Goal: Task Accomplishment & Management: Complete application form

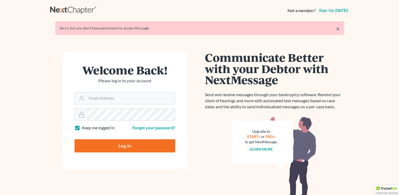
type input "[EMAIL_ADDRESS][DOMAIN_NAME]"
click at [127, 144] on input "Log In" at bounding box center [125, 145] width 101 height 13
type input "Thinking..."
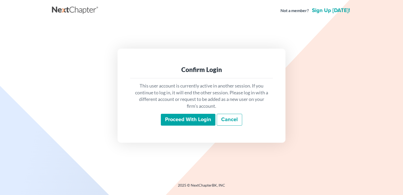
click at [185, 116] on input "Proceed with login" at bounding box center [188, 120] width 55 height 12
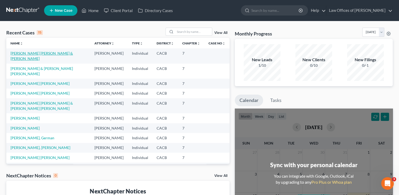
click at [25, 54] on link "[PERSON_NAME] [PERSON_NAME] & [PERSON_NAME]" at bounding box center [42, 56] width 63 height 10
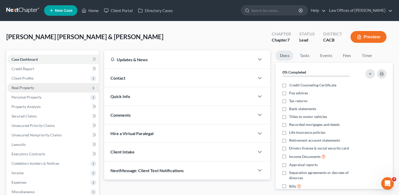
click at [21, 87] on span "Real Property" at bounding box center [23, 87] width 23 height 4
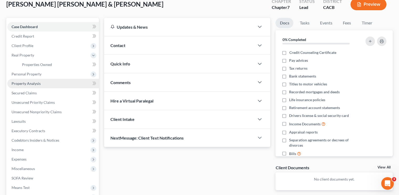
scroll to position [53, 0]
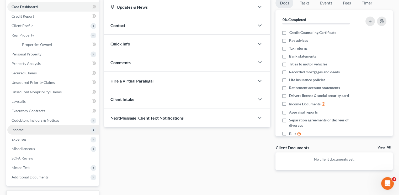
click at [15, 129] on span "Income" at bounding box center [18, 129] width 12 height 4
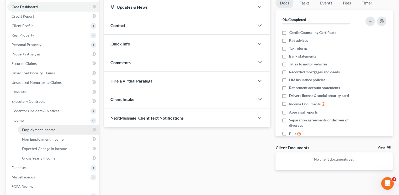
click at [42, 129] on span "Employment Income" at bounding box center [39, 129] width 34 height 4
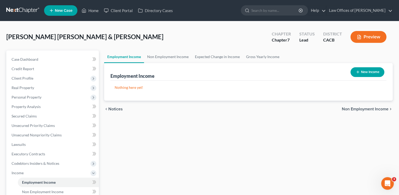
click at [357, 74] on button "New Income" at bounding box center [368, 72] width 34 height 10
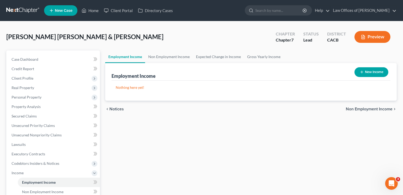
select select "0"
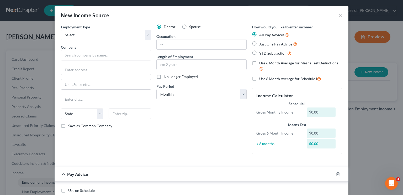
click at [99, 38] on select "Select Full or [DEMOGRAPHIC_DATA] Employment Self Employment" at bounding box center [106, 35] width 90 height 11
select select "0"
click at [61, 30] on select "Select Full or [DEMOGRAPHIC_DATA] Employment Self Employment" at bounding box center [106, 35] width 90 height 11
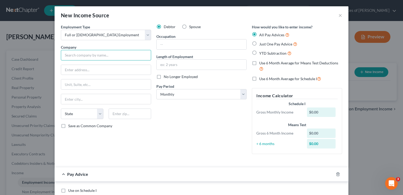
click at [87, 50] on input "text" at bounding box center [106, 55] width 90 height 11
type input "ST. [PERSON_NAME][GEOGRAPHIC_DATA]"
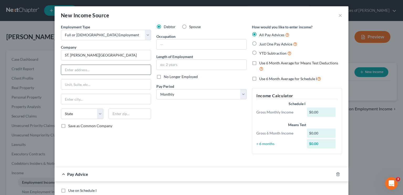
click at [82, 68] on input "text" at bounding box center [106, 70] width 90 height 10
paste input "[STREET_ADDRESS][PERSON_NAME]"
type input "[STREET_ADDRESS][PERSON_NAME]"
click at [72, 96] on input "text" at bounding box center [106, 99] width 90 height 10
type input "Orange"
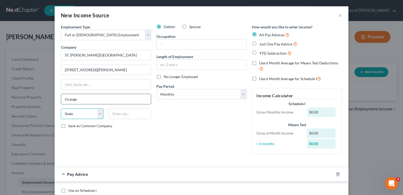
select select "4"
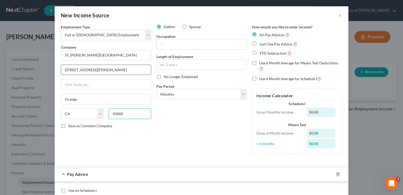
type input "92868"
click at [127, 72] on input "[STREET_ADDRESS][PERSON_NAME]" at bounding box center [106, 70] width 90 height 10
type input "[STREET_ADDRESS][PERSON_NAME]"
click at [190, 46] on input "text" at bounding box center [202, 44] width 90 height 10
click at [164, 63] on input "text" at bounding box center [202, 65] width 90 height 10
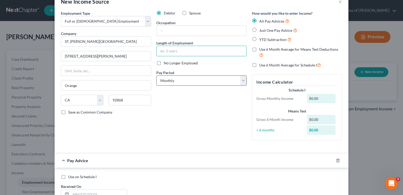
scroll to position [26, 0]
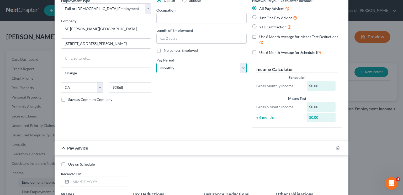
click at [168, 67] on select "Select Monthly Twice Monthly Every Other Week Weekly" at bounding box center [202, 68] width 90 height 11
click at [157, 63] on select "Select Monthly Twice Monthly Every Other Week Weekly" at bounding box center [202, 68] width 90 height 11
click at [259, 17] on label "Just One Pay Advice" at bounding box center [278, 18] width 38 height 6
click at [262, 17] on input "Just One Pay Advice" at bounding box center [263, 16] width 3 height 3
radio input "true"
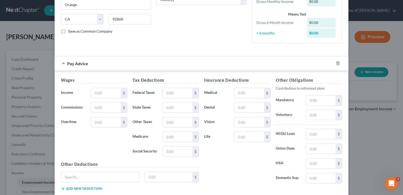
scroll to position [105, 0]
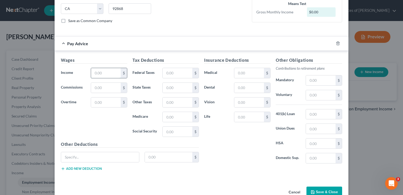
click at [97, 72] on input "text" at bounding box center [106, 73] width 30 height 10
type input "2,620"
click at [170, 75] on input "text" at bounding box center [178, 73] width 30 height 10
type input "258"
click at [168, 129] on input "text" at bounding box center [178, 132] width 30 height 10
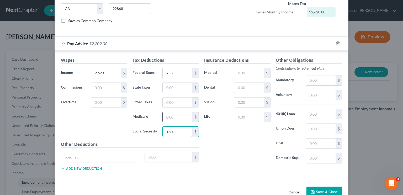
type input "160"
click at [166, 117] on input "text" at bounding box center [178, 117] width 30 height 10
type input "38"
click at [164, 87] on input "text" at bounding box center [178, 88] width 30 height 10
type input "78"
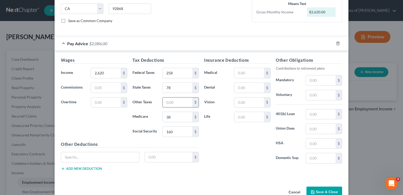
click at [181, 100] on input "text" at bounding box center [178, 102] width 30 height 10
type input "30"
click at [238, 72] on input "text" at bounding box center [250, 73] width 30 height 10
type input "52"
click at [242, 88] on input "text" at bounding box center [250, 88] width 30 height 10
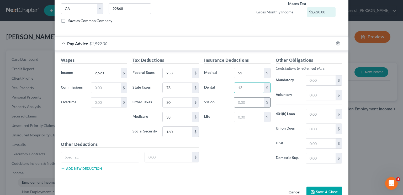
type input "12"
click at [243, 98] on input "text" at bounding box center [250, 102] width 30 height 10
type input "4"
click at [243, 120] on input "text" at bounding box center [250, 117] width 30 height 10
click at [313, 117] on input "text" at bounding box center [321, 114] width 30 height 10
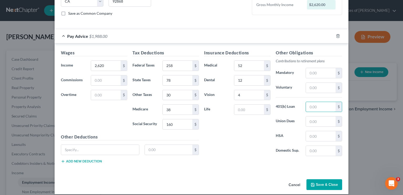
scroll to position [116, 0]
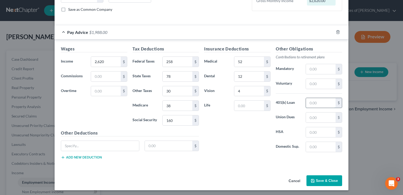
click at [323, 104] on input "text" at bounding box center [321, 103] width 30 height 10
type input "262"
drag, startPoint x: 250, startPoint y: 24, endPoint x: 227, endPoint y: 21, distance: 22.8
click at [227, 21] on form "Employment Type * Select Full or [DEMOGRAPHIC_DATA] Employment Self Employment …" at bounding box center [202, 38] width 282 height 260
click at [311, 80] on input "text" at bounding box center [321, 84] width 30 height 10
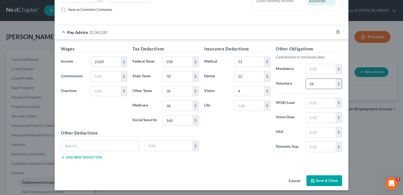
type input "262"
drag, startPoint x: 314, startPoint y: 83, endPoint x: 298, endPoint y: 84, distance: 16.1
click at [298, 84] on div "Voluntary 262 $" at bounding box center [309, 84] width 72 height 11
click at [325, 101] on input "text" at bounding box center [321, 103] width 30 height 10
type input "262"
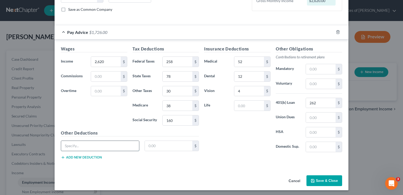
click at [70, 145] on input "text" at bounding box center [100, 146] width 78 height 10
type input "Post-tax deductions"
click at [171, 147] on input "text" at bounding box center [169, 146] width 48 height 10
type input "7"
drag, startPoint x: 87, startPoint y: 144, endPoint x: 34, endPoint y: 142, distance: 52.8
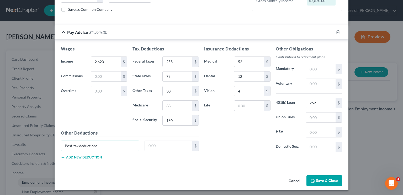
click at [34, 142] on div "New Income Source × Employment Type * Select Full or [DEMOGRAPHIC_DATA] Employm…" at bounding box center [201, 97] width 403 height 195
click at [319, 84] on input "text" at bounding box center [321, 84] width 30 height 10
type input "73"
click at [332, 179] on button "Save & Close" at bounding box center [325, 180] width 36 height 11
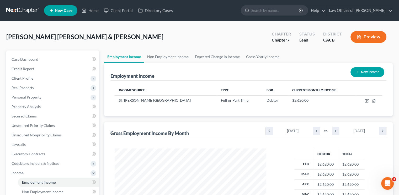
scroll to position [0, 0]
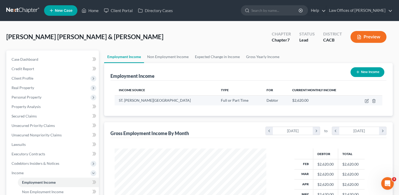
click at [365, 100] on td at bounding box center [369, 100] width 28 height 10
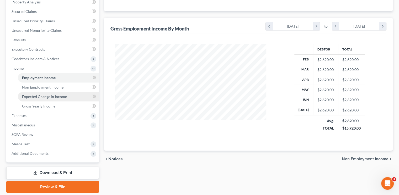
scroll to position [95, 0]
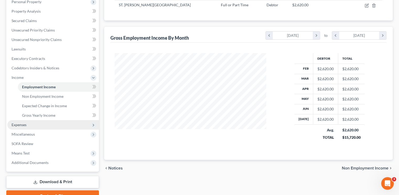
click at [22, 125] on span "Expenses" at bounding box center [19, 124] width 15 height 4
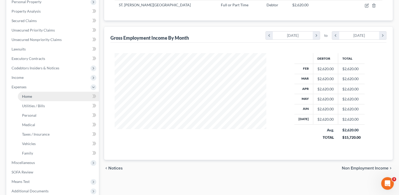
click at [40, 98] on link "Home" at bounding box center [58, 96] width 81 height 9
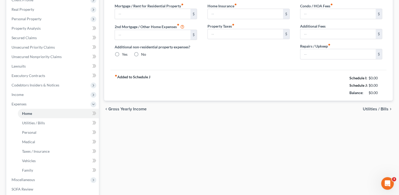
type input "1,780.00"
type input "0.00"
radio input "true"
type input "0.00"
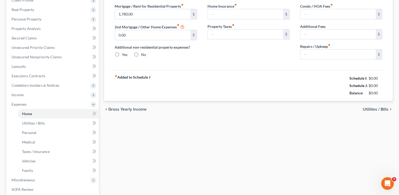
type input "0.00"
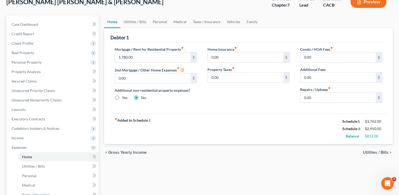
scroll to position [26, 0]
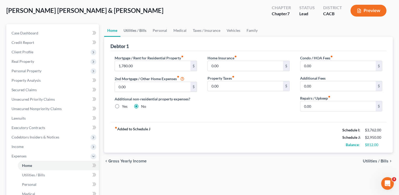
click at [134, 30] on link "Utilities / Bills" at bounding box center [135, 30] width 29 height 13
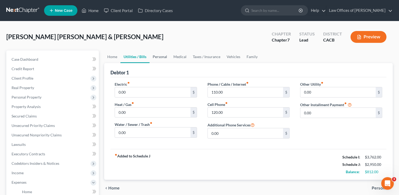
click at [164, 57] on link "Personal" at bounding box center [160, 56] width 21 height 13
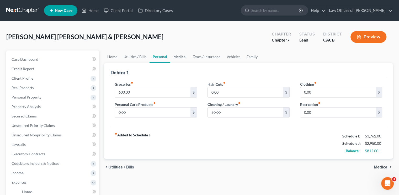
click at [182, 58] on link "Medical" at bounding box center [179, 56] width 19 height 13
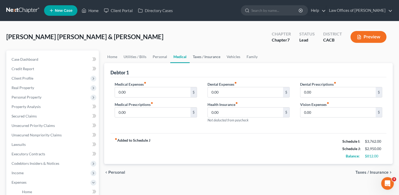
click at [202, 57] on link "Taxes / Insurance" at bounding box center [207, 56] width 34 height 13
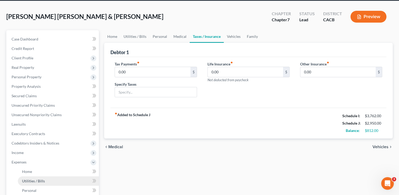
scroll to position [53, 0]
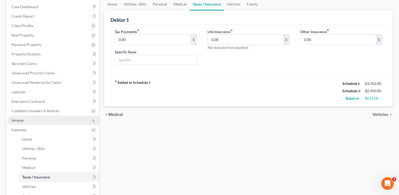
click at [40, 121] on span "Income" at bounding box center [53, 120] width 92 height 9
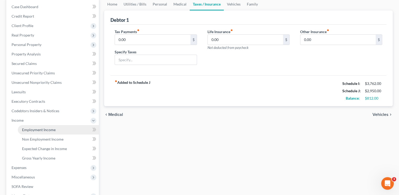
click at [63, 133] on link "Employment Income" at bounding box center [58, 129] width 81 height 9
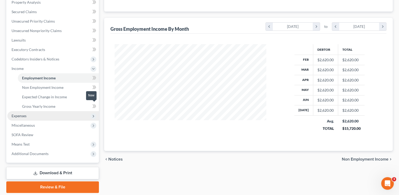
scroll to position [105, 0]
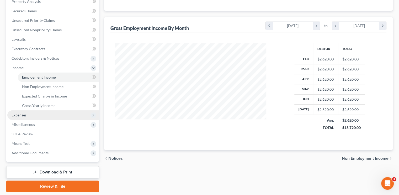
click at [35, 113] on span "Expenses" at bounding box center [53, 114] width 92 height 9
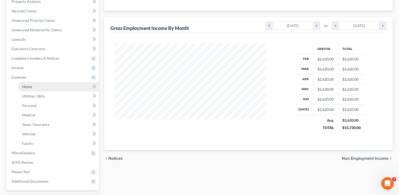
click at [37, 88] on link "Home" at bounding box center [58, 86] width 81 height 9
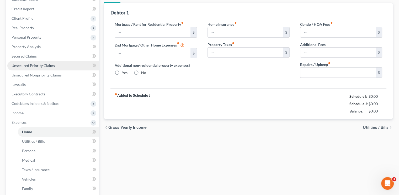
type input "1,780.00"
type input "0.00"
radio input "true"
type input "0.00"
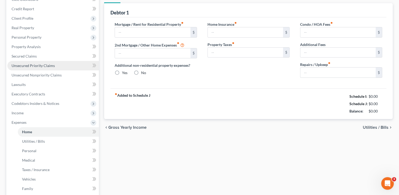
type input "0.00"
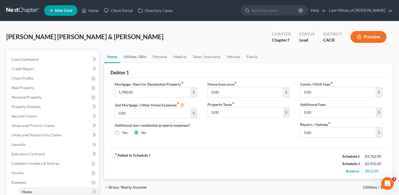
click at [134, 57] on link "Utilities / Bills" at bounding box center [135, 56] width 29 height 13
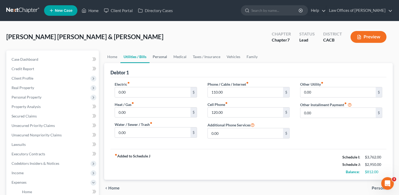
click at [160, 56] on link "Personal" at bounding box center [160, 56] width 21 height 13
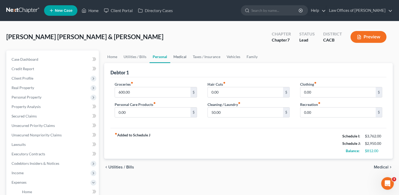
click at [177, 58] on link "Medical" at bounding box center [179, 56] width 19 height 13
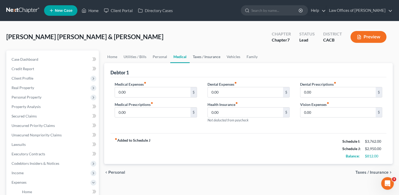
click at [196, 57] on link "Taxes / Insurance" at bounding box center [207, 56] width 34 height 13
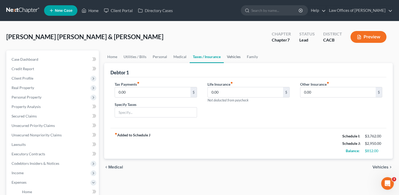
click at [237, 60] on link "Vehicles" at bounding box center [234, 56] width 20 height 13
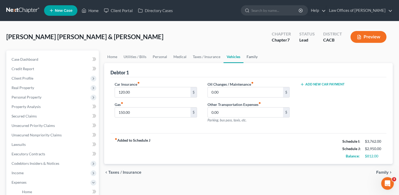
click at [251, 57] on link "Family" at bounding box center [252, 56] width 17 height 13
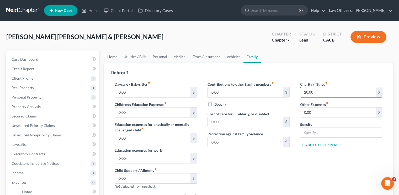
click at [313, 93] on input "20.00" at bounding box center [338, 92] width 75 height 10
type input "25"
click at [115, 58] on link "Home" at bounding box center [112, 56] width 16 height 13
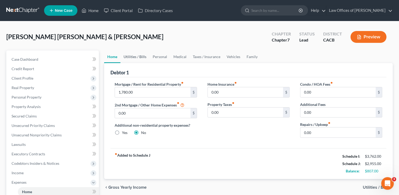
click at [141, 54] on link "Utilities / Bills" at bounding box center [135, 56] width 29 height 13
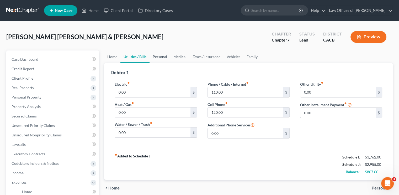
click at [160, 58] on link "Personal" at bounding box center [160, 56] width 21 height 13
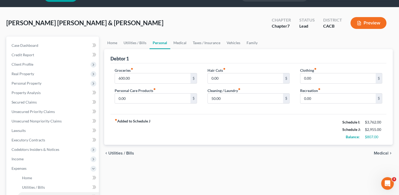
scroll to position [26, 0]
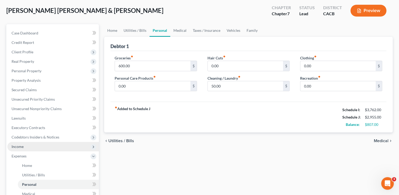
click at [24, 146] on span "Income" at bounding box center [53, 146] width 92 height 9
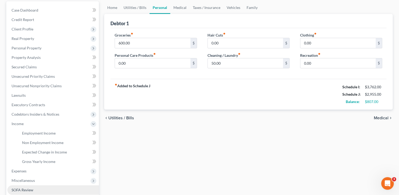
scroll to position [79, 0]
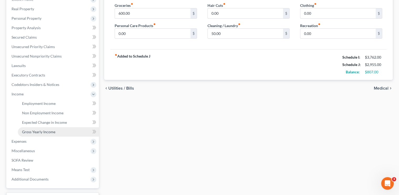
click at [38, 133] on span "Gross Yearly Income" at bounding box center [38, 131] width 33 height 4
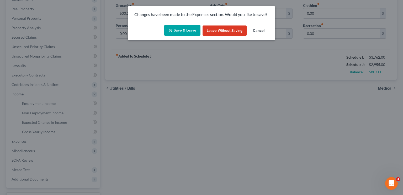
click at [184, 29] on button "Save & Leave" at bounding box center [182, 30] width 36 height 11
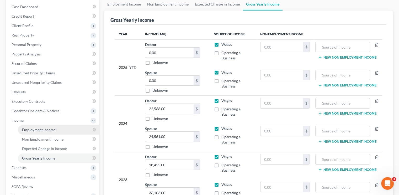
click at [48, 131] on span "Employment Income" at bounding box center [39, 129] width 34 height 4
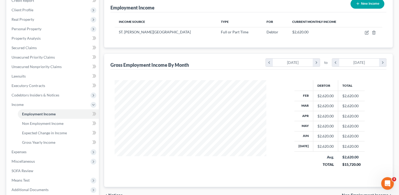
scroll to position [79, 0]
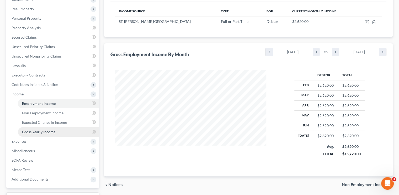
click at [45, 133] on span "Gross Yearly Income" at bounding box center [38, 131] width 33 height 4
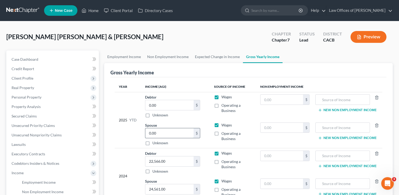
click at [155, 134] on input "0.00" at bounding box center [169, 133] width 48 height 10
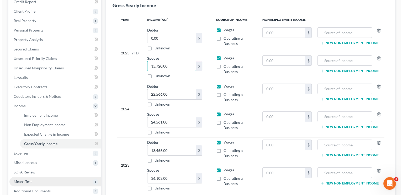
scroll to position [79, 0]
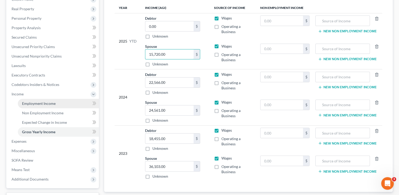
type input "15,720.00"
click at [46, 103] on span "Employment Income" at bounding box center [39, 103] width 34 height 4
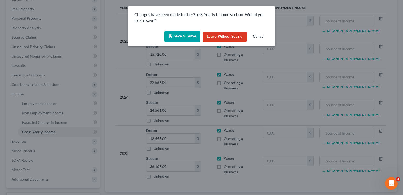
click at [186, 33] on button "Save & Leave" at bounding box center [182, 36] width 36 height 11
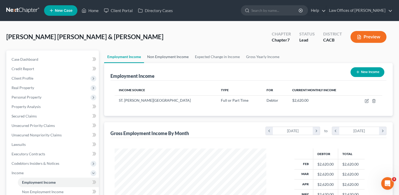
click at [161, 58] on link "Non Employment Income" at bounding box center [168, 56] width 48 height 13
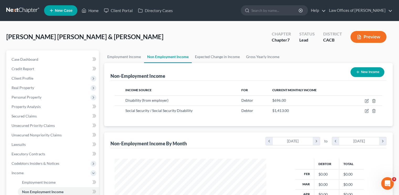
scroll to position [93, 162]
click at [125, 56] on link "Employment Income" at bounding box center [124, 56] width 40 height 13
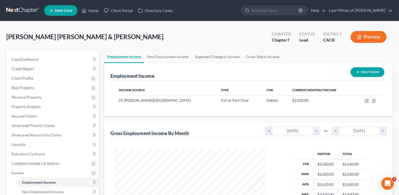
scroll to position [93, 162]
click at [158, 51] on link "Non Employment Income" at bounding box center [168, 56] width 48 height 13
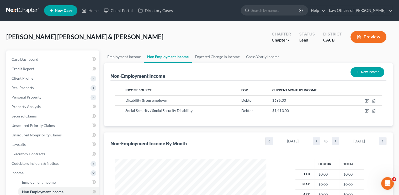
click at [161, 54] on link "Non Employment Income" at bounding box center [168, 56] width 48 height 13
click at [257, 59] on link "Gross Yearly Income" at bounding box center [263, 56] width 40 height 13
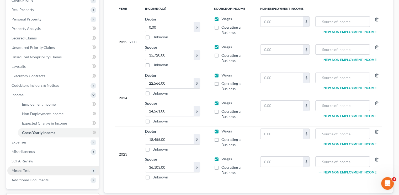
scroll to position [122, 0]
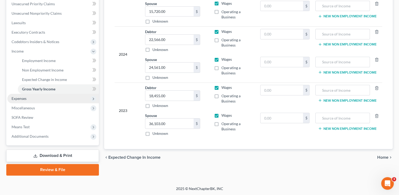
click at [27, 98] on span "Expenses" at bounding box center [53, 98] width 92 height 9
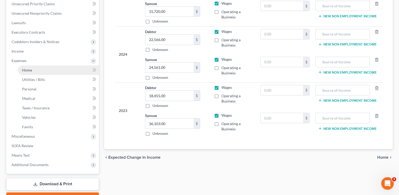
click at [41, 71] on link "Home" at bounding box center [58, 69] width 81 height 9
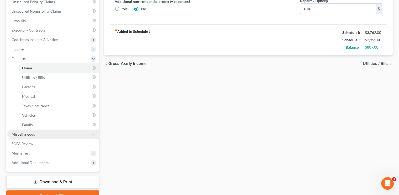
click at [29, 135] on span "Miscellaneous" at bounding box center [23, 134] width 23 height 4
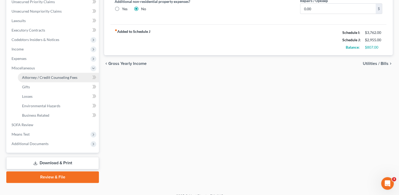
click at [56, 77] on span "Attorney / Credit Counseling Fees" at bounding box center [49, 77] width 55 height 4
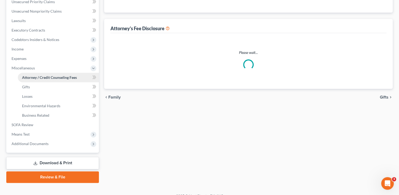
select select "0"
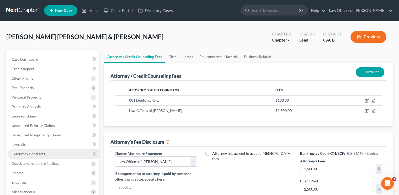
scroll to position [26, 0]
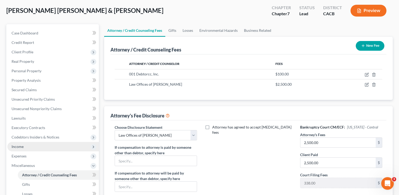
click at [23, 146] on span "Income" at bounding box center [53, 146] width 92 height 9
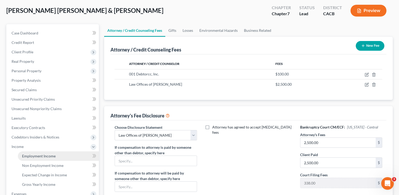
click at [32, 157] on span "Employment Income" at bounding box center [39, 156] width 34 height 4
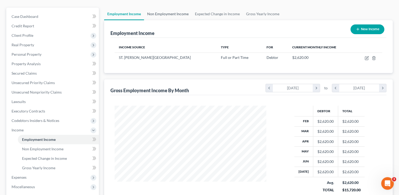
click at [169, 13] on link "Non Employment Income" at bounding box center [168, 14] width 48 height 13
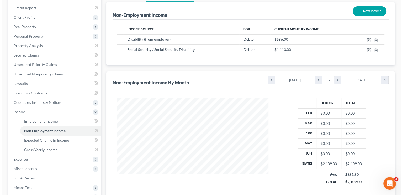
scroll to position [53, 0]
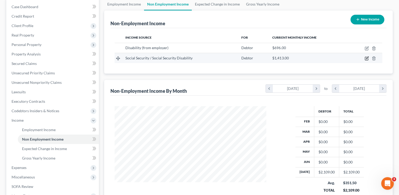
click at [366, 58] on icon "button" at bounding box center [366, 58] width 3 height 3
select select "4"
select select "0"
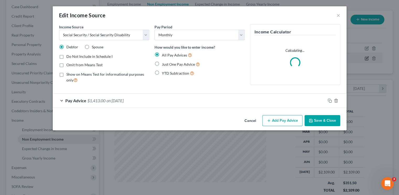
scroll to position [93, 164]
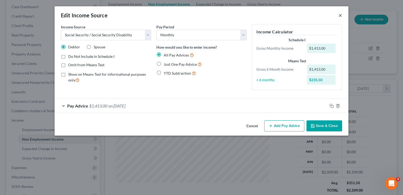
click at [340, 15] on button "×" at bounding box center [341, 15] width 4 height 6
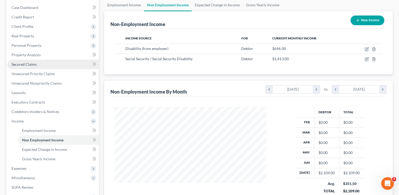
scroll to position [17, 0]
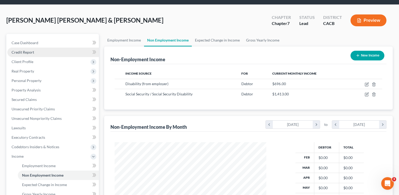
click at [28, 50] on span "Credit Report" at bounding box center [23, 52] width 23 height 4
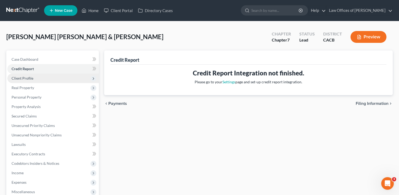
click at [32, 79] on span "Client Profile" at bounding box center [23, 78] width 22 height 4
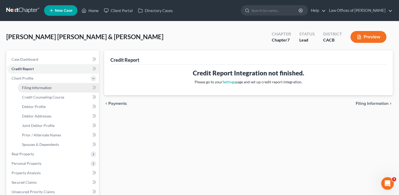
click at [33, 86] on span "Filing Information" at bounding box center [37, 87] width 30 height 4
select select "1"
select select "0"
select select "4"
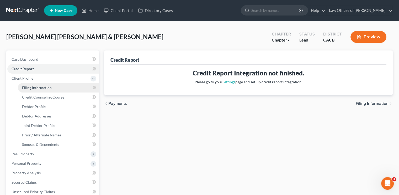
select select "0"
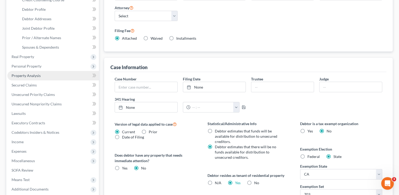
scroll to position [88, 0]
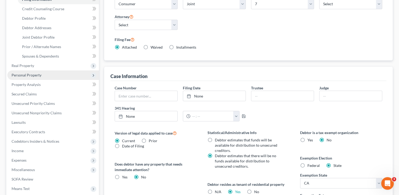
click at [29, 74] on span "Personal Property" at bounding box center [27, 75] width 30 height 4
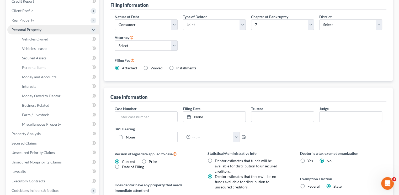
scroll to position [62, 0]
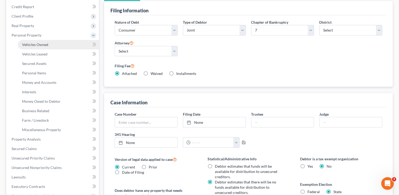
click at [43, 45] on span "Vehicles Owned" at bounding box center [35, 44] width 26 height 4
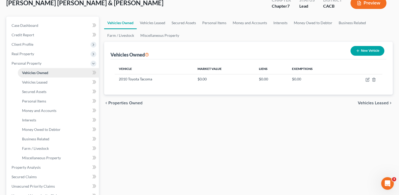
scroll to position [26, 0]
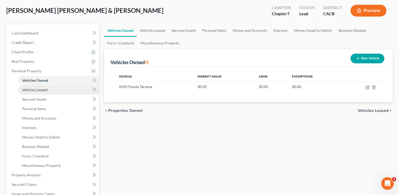
click at [45, 89] on span "Vehicles Leased" at bounding box center [34, 89] width 25 height 4
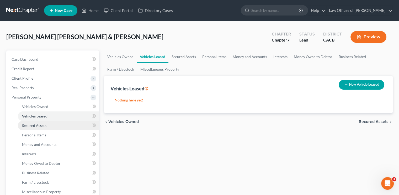
click at [43, 126] on span "Secured Assets" at bounding box center [34, 125] width 24 height 4
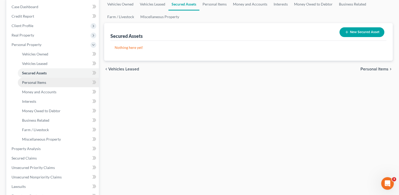
click at [33, 84] on span "Personal Items" at bounding box center [34, 82] width 24 height 4
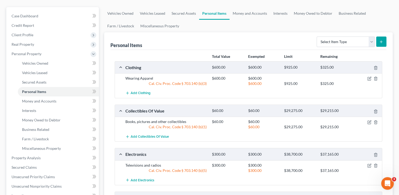
scroll to position [53, 0]
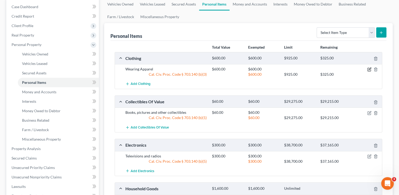
click at [371, 69] on icon "button" at bounding box center [370, 69] width 2 height 2
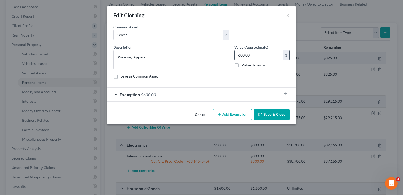
click at [249, 53] on input "600.00" at bounding box center [259, 55] width 49 height 10
click at [288, 14] on button "×" at bounding box center [288, 15] width 4 height 6
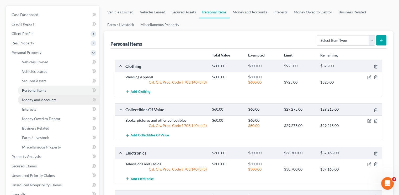
scroll to position [43, 0]
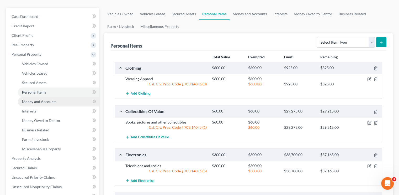
click at [33, 101] on span "Money and Accounts" at bounding box center [39, 101] width 34 height 4
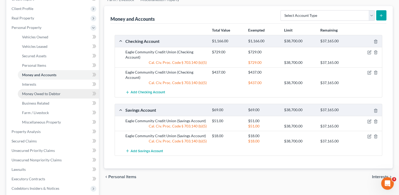
scroll to position [79, 0]
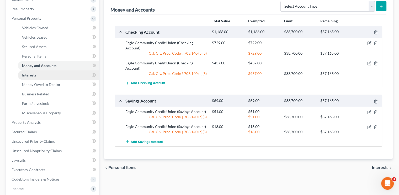
click at [26, 72] on link "Interests" at bounding box center [58, 74] width 81 height 9
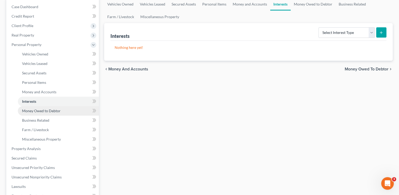
click at [38, 111] on span "Money Owed to Debtor" at bounding box center [41, 110] width 39 height 4
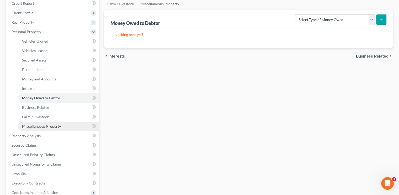
scroll to position [79, 0]
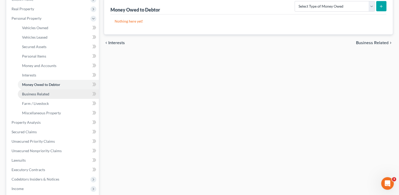
click at [39, 96] on link "Business Related" at bounding box center [58, 93] width 81 height 9
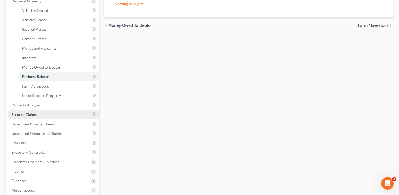
scroll to position [105, 0]
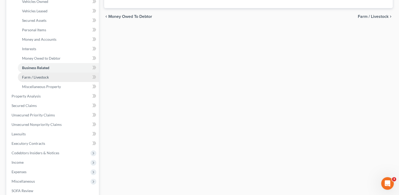
click at [39, 78] on span "Farm / Livestock" at bounding box center [35, 77] width 27 height 4
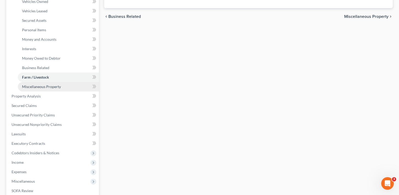
click at [40, 89] on span "Miscellaneous Property" at bounding box center [41, 86] width 39 height 4
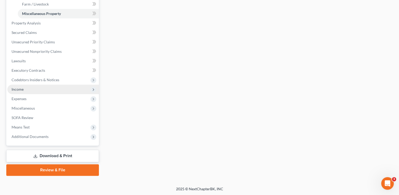
scroll to position [178, 0]
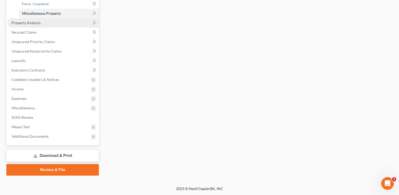
click at [33, 22] on span "Property Analysis" at bounding box center [26, 22] width 29 height 4
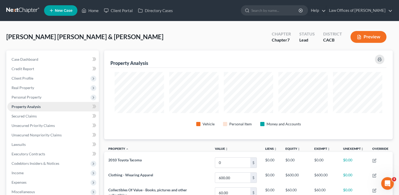
scroll to position [262526, 262326]
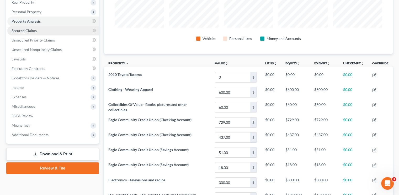
click at [34, 30] on span "Secured Claims" at bounding box center [24, 30] width 25 height 4
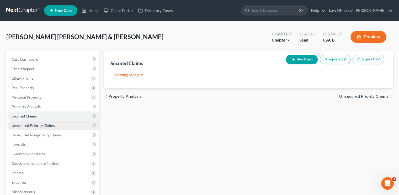
click at [45, 129] on link "Unsecured Priority Claims" at bounding box center [53, 125] width 92 height 9
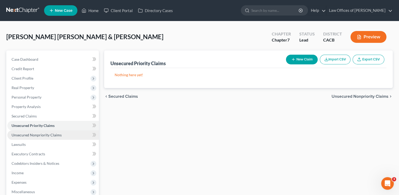
click at [48, 133] on span "Unsecured Nonpriority Claims" at bounding box center [37, 135] width 50 height 4
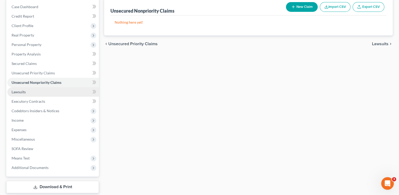
click at [27, 91] on link "Lawsuits" at bounding box center [53, 91] width 92 height 9
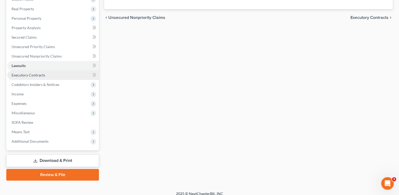
click at [30, 75] on span "Executory Contracts" at bounding box center [29, 75] width 34 height 4
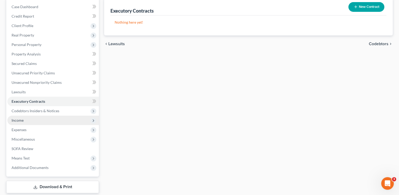
click at [24, 124] on span "Income" at bounding box center [53, 120] width 92 height 9
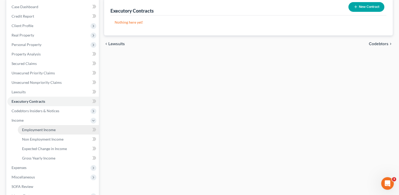
click at [37, 131] on span "Employment Income" at bounding box center [39, 129] width 34 height 4
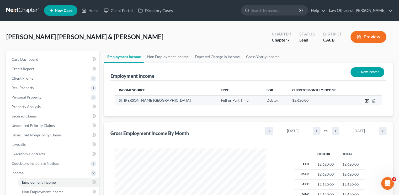
click at [367, 101] on icon "button" at bounding box center [367, 101] width 4 height 4
select select "0"
select select "4"
select select "0"
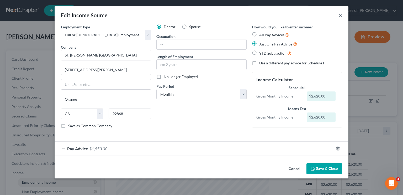
click at [340, 16] on button "×" at bounding box center [341, 15] width 4 height 6
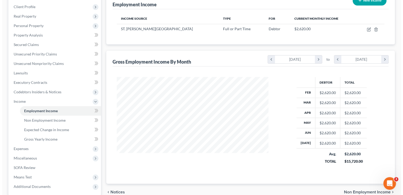
scroll to position [43, 0]
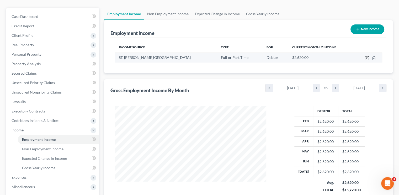
click at [367, 59] on icon "button" at bounding box center [366, 58] width 3 height 3
select select "0"
select select "4"
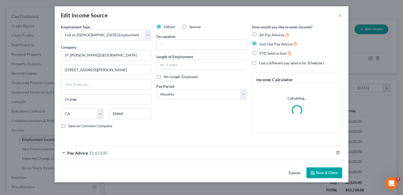
scroll to position [93, 164]
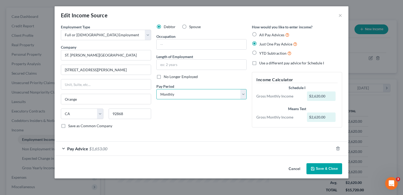
click at [207, 95] on select "Select Monthly Twice Monthly Every Other Week Weekly" at bounding box center [202, 94] width 90 height 11
select select "2"
click at [157, 89] on select "Select Monthly Twice Monthly Every Other Week Weekly" at bounding box center [202, 94] width 90 height 11
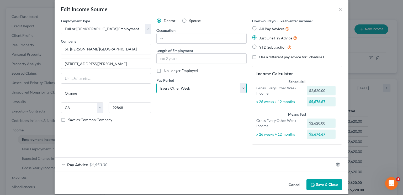
scroll to position [11, 0]
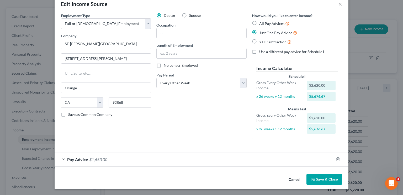
click at [84, 157] on span "Pay Advice" at bounding box center [77, 159] width 21 height 5
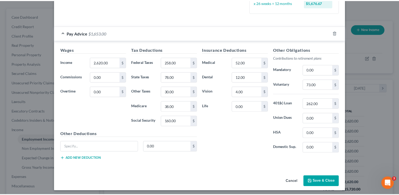
scroll to position [139, 0]
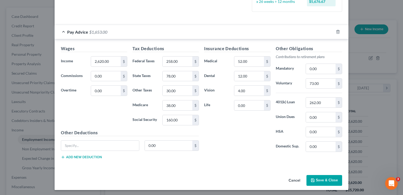
click at [325, 180] on button "Save & Close" at bounding box center [325, 180] width 36 height 11
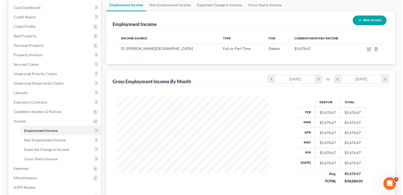
scroll to position [43, 0]
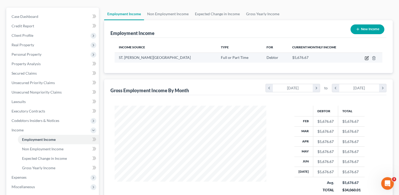
click at [368, 59] on icon "button" at bounding box center [367, 58] width 4 height 4
select select "0"
select select "4"
select select "2"
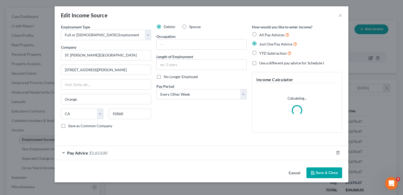
scroll to position [93, 164]
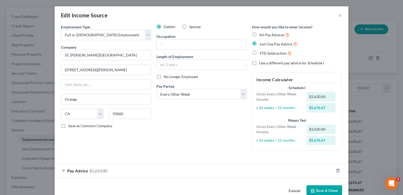
click at [98, 169] on span "$1,653.00" at bounding box center [98, 170] width 18 height 5
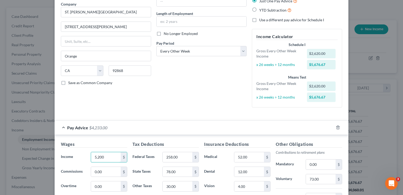
scroll to position [34, 0]
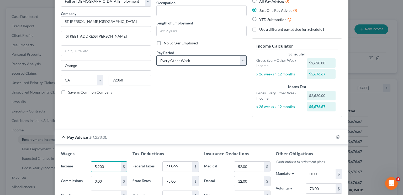
type input "5,200"
click at [175, 58] on select "Select Monthly Twice Monthly Every Other Week Weekly" at bounding box center [202, 60] width 90 height 11
select select "0"
click at [157, 55] on select "Select Monthly Twice Monthly Every Other Week Weekly" at bounding box center [202, 60] width 90 height 11
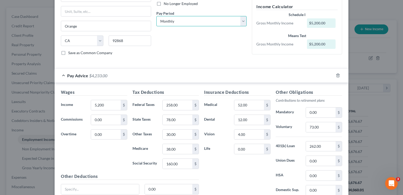
scroll to position [79, 0]
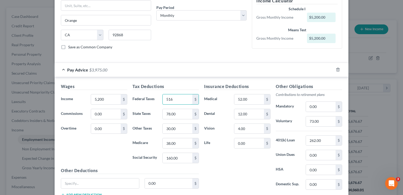
type input "516"
click at [176, 111] on input "78.00" at bounding box center [178, 114] width 30 height 10
type input "156"
click at [179, 130] on input "30.00" at bounding box center [178, 129] width 30 height 10
type input "60"
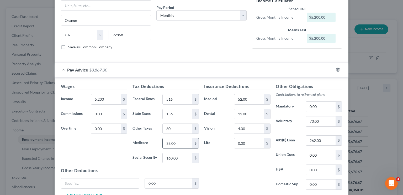
click at [176, 144] on input "38.00" at bounding box center [178, 143] width 30 height 10
click at [175, 141] on input "38.00" at bounding box center [178, 143] width 30 height 10
type input "3"
type input "76.00"
click at [179, 130] on input "60" at bounding box center [178, 129] width 30 height 10
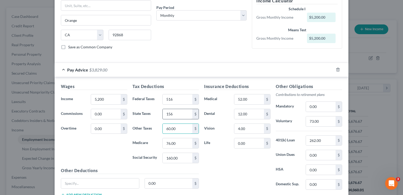
type input "60.00"
click at [176, 117] on input "156" at bounding box center [178, 114] width 30 height 10
click at [178, 116] on input "156" at bounding box center [178, 114] width 30 height 10
type input "156.00"
click at [173, 100] on input "516" at bounding box center [178, 99] width 30 height 10
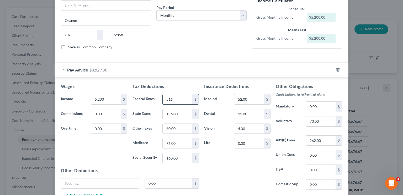
click at [173, 100] on input "516" at bounding box center [178, 99] width 30 height 10
type input "516.00"
click at [176, 155] on input "160.00" at bounding box center [178, 158] width 30 height 10
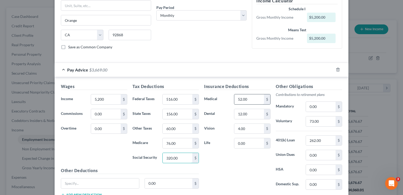
type input "320.00"
click at [242, 97] on input "52.00" at bounding box center [250, 99] width 30 height 10
type input "104.00"
click at [243, 112] on input "12.00" at bounding box center [250, 114] width 30 height 10
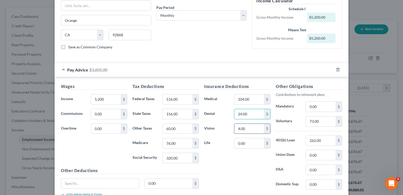
type input "24.00"
click at [241, 128] on input "4.00" at bounding box center [250, 129] width 30 height 10
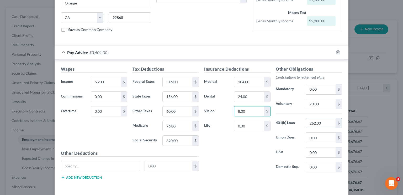
scroll to position [105, 0]
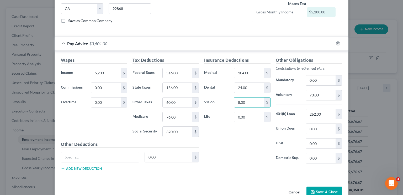
type input "8.00"
click at [313, 94] on input "73.00" at bounding box center [321, 95] width 30 height 10
type input "146.00"
click at [269, 98] on div "8.00 $" at bounding box center [253, 102] width 42 height 11
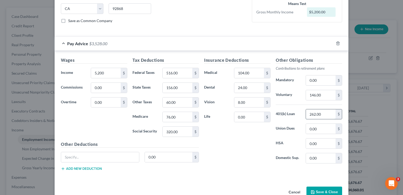
click at [315, 115] on input "262.00" at bounding box center [321, 114] width 30 height 10
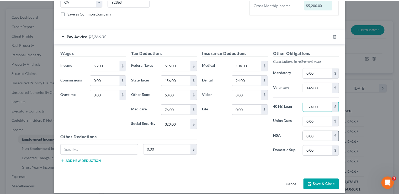
scroll to position [116, 0]
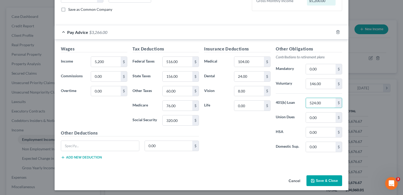
type input "524.00"
click at [320, 179] on button "Save & Close" at bounding box center [325, 180] width 36 height 11
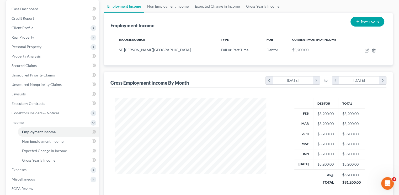
scroll to position [43, 0]
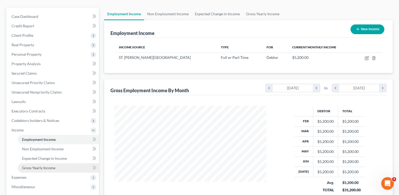
click at [47, 168] on span "Gross Yearly Income" at bounding box center [38, 167] width 33 height 4
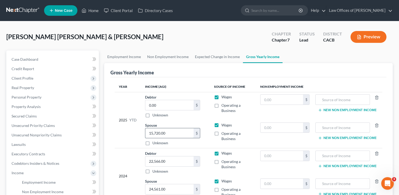
click at [164, 131] on input "15,720.00" at bounding box center [169, 133] width 48 height 10
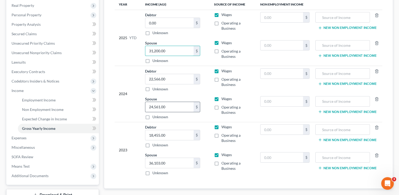
scroll to position [105, 0]
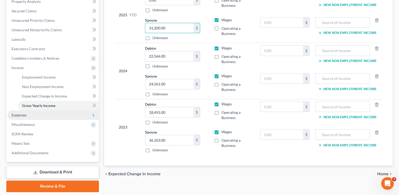
type input "31,200.00"
click at [23, 114] on span "Expenses" at bounding box center [19, 115] width 15 height 4
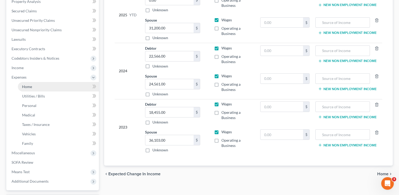
click at [42, 90] on link "Home" at bounding box center [58, 86] width 81 height 9
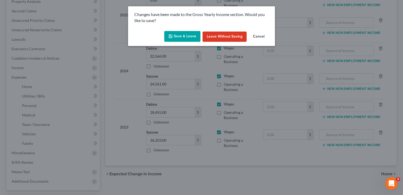
click at [194, 35] on button "Save & Leave" at bounding box center [182, 36] width 36 height 11
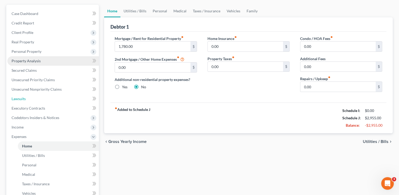
scroll to position [5, 0]
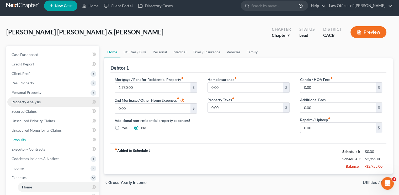
click at [29, 86] on ul "Case Dashboard Payments Invoices Payments Payments Credit Report Client Profile" at bounding box center [53, 168] width 92 height 236
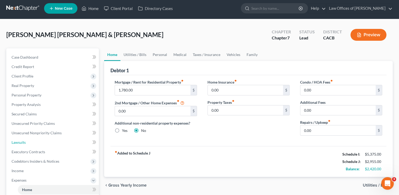
scroll to position [0, 0]
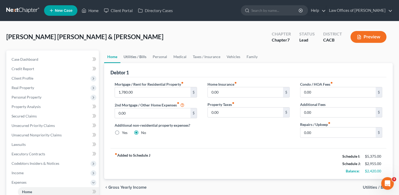
click at [138, 54] on link "Utilities / Bills" at bounding box center [135, 56] width 29 height 13
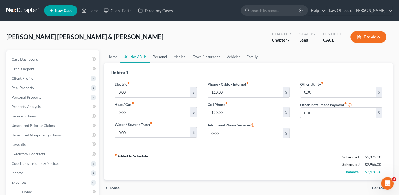
click at [162, 56] on link "Personal" at bounding box center [160, 56] width 21 height 13
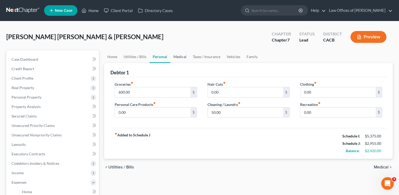
click at [184, 56] on link "Medical" at bounding box center [179, 56] width 19 height 13
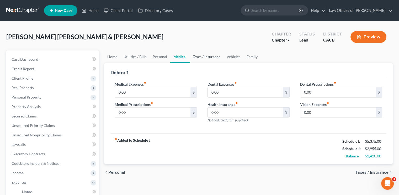
click at [201, 56] on link "Taxes / Insurance" at bounding box center [207, 56] width 34 height 13
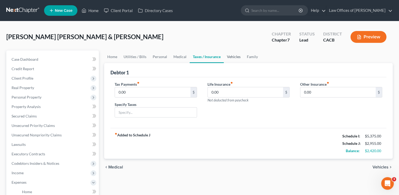
click at [233, 56] on link "Vehicles" at bounding box center [234, 56] width 20 height 13
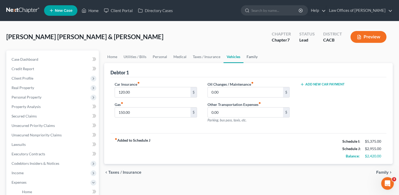
click at [250, 56] on link "Family" at bounding box center [252, 56] width 17 height 13
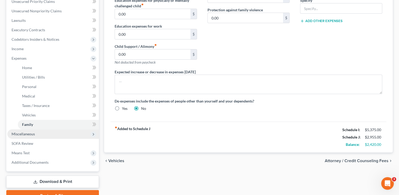
scroll to position [131, 0]
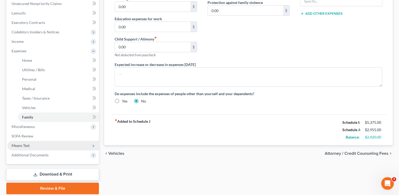
click at [34, 147] on span "Means Test" at bounding box center [53, 145] width 92 height 9
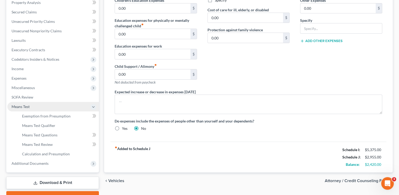
scroll to position [79, 0]
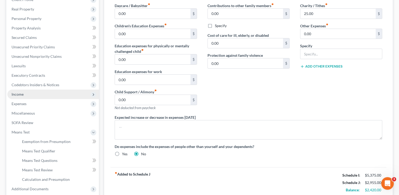
click at [33, 96] on span "Income" at bounding box center [53, 94] width 92 height 9
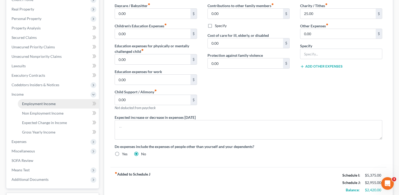
click at [34, 103] on span "Employment Income" at bounding box center [39, 103] width 34 height 4
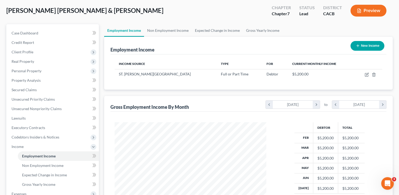
scroll to position [79, 0]
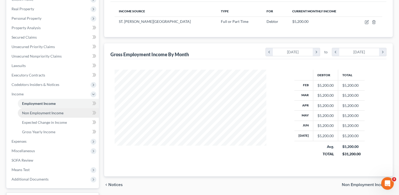
click at [44, 112] on span "Non Employment Income" at bounding box center [42, 113] width 41 height 4
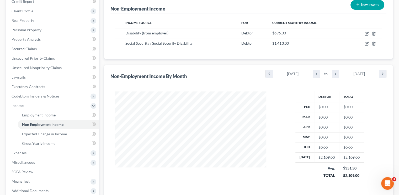
scroll to position [79, 0]
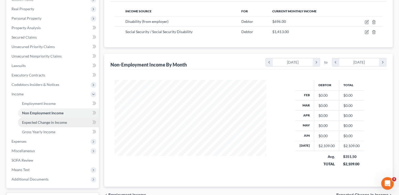
click at [30, 121] on span "Expected Change in Income" at bounding box center [44, 122] width 45 height 4
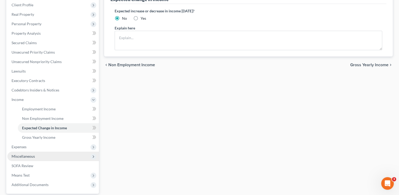
scroll to position [105, 0]
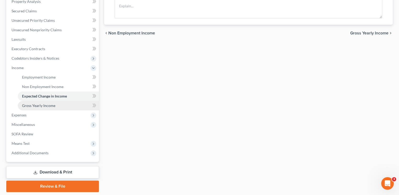
click at [37, 103] on span "Gross Yearly Income" at bounding box center [38, 105] width 33 height 4
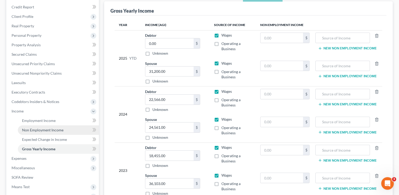
scroll to position [53, 0]
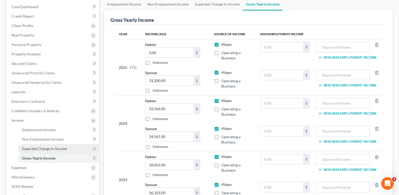
click at [46, 149] on span "Expected Change in Income" at bounding box center [44, 148] width 45 height 4
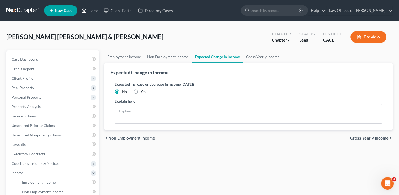
click at [90, 9] on link "Home" at bounding box center [90, 10] width 22 height 9
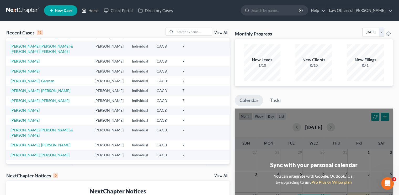
scroll to position [79, 0]
click at [24, 69] on link "[PERSON_NAME]" at bounding box center [25, 71] width 29 height 4
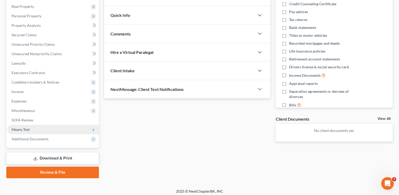
scroll to position [84, 0]
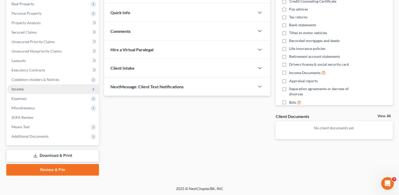
click at [33, 90] on span "Income" at bounding box center [53, 88] width 92 height 9
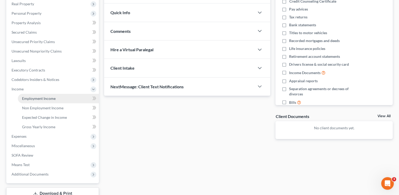
click at [38, 99] on span "Employment Income" at bounding box center [39, 98] width 34 height 4
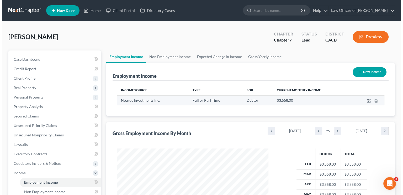
scroll to position [93, 162]
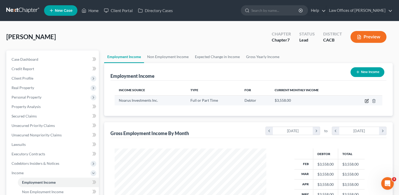
click at [368, 102] on icon "button" at bounding box center [367, 101] width 4 height 4
select select "0"
select select "4"
select select "0"
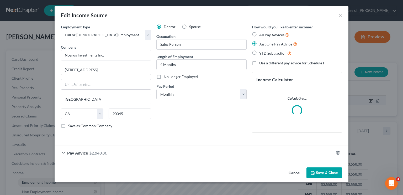
scroll to position [93, 164]
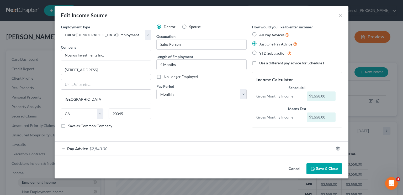
click at [109, 150] on div "Pay Advice $2,843.00" at bounding box center [194, 149] width 279 height 14
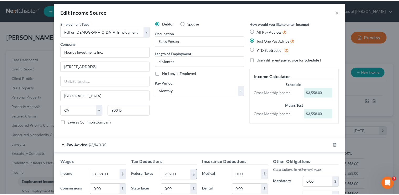
scroll to position [0, 0]
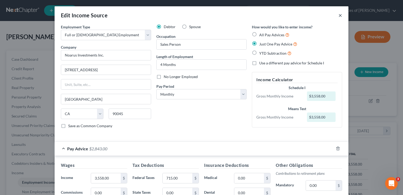
click at [340, 17] on button "×" at bounding box center [341, 15] width 4 height 6
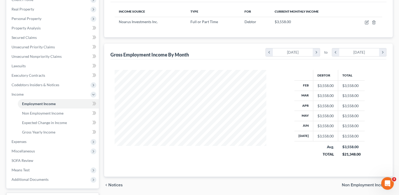
scroll to position [79, 0]
click at [44, 123] on span "Expected Change in Income" at bounding box center [44, 122] width 45 height 4
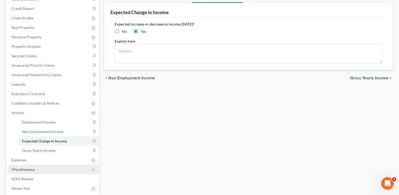
scroll to position [79, 0]
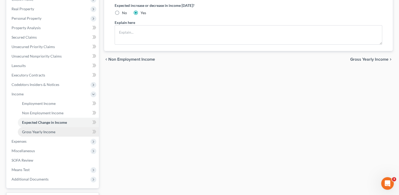
click at [45, 131] on span "Gross Yearly Income" at bounding box center [38, 131] width 33 height 4
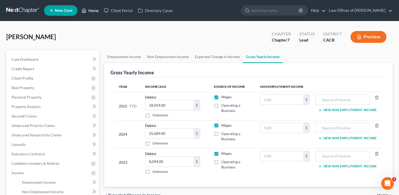
click at [97, 10] on link "Home" at bounding box center [90, 10] width 22 height 9
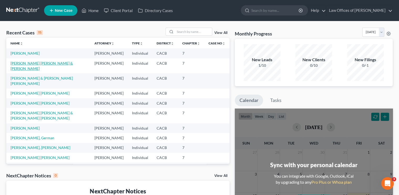
click at [28, 69] on link "[PERSON_NAME] [PERSON_NAME] & [PERSON_NAME]" at bounding box center [42, 66] width 63 height 10
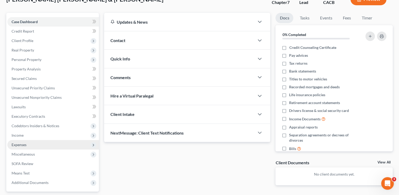
scroll to position [53, 0]
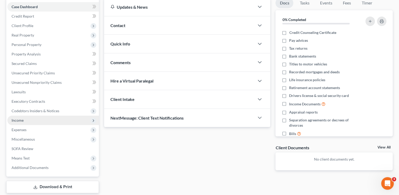
click at [27, 121] on span "Income" at bounding box center [53, 120] width 92 height 9
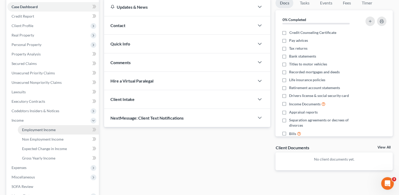
click at [47, 129] on span "Employment Income" at bounding box center [39, 129] width 34 height 4
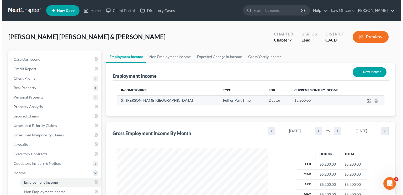
scroll to position [93, 162]
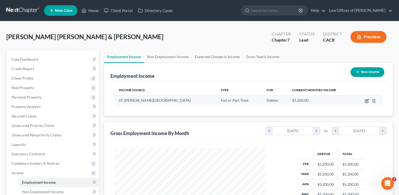
click at [368, 100] on icon "button" at bounding box center [367, 101] width 4 height 4
select select "0"
select select "4"
select select "0"
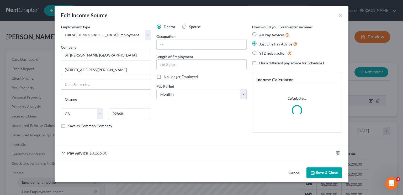
scroll to position [93, 164]
click at [101, 152] on span "$3,266.00" at bounding box center [98, 152] width 18 height 5
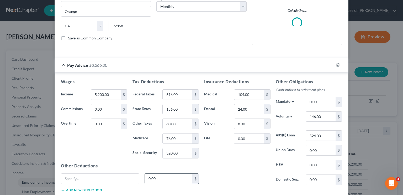
scroll to position [105, 0]
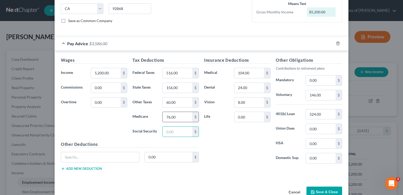
click at [175, 117] on input "76.00" at bounding box center [178, 117] width 30 height 10
click at [174, 102] on input "60.00" at bounding box center [178, 102] width 30 height 10
click at [176, 87] on input "156.00" at bounding box center [178, 88] width 30 height 10
click at [175, 73] on input "516.00" at bounding box center [178, 73] width 30 height 10
click at [174, 70] on input "text" at bounding box center [178, 73] width 30 height 10
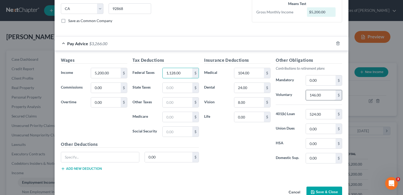
type input "1,128.00"
click at [324, 92] on input "146.00" at bounding box center [321, 95] width 30 height 10
type input "1"
click at [317, 114] on input "524.00" at bounding box center [321, 114] width 30 height 10
click at [318, 93] on input "text" at bounding box center [321, 95] width 30 height 10
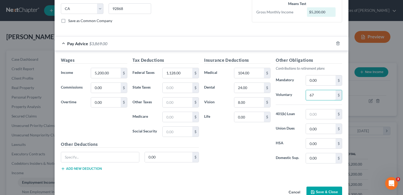
type input "6"
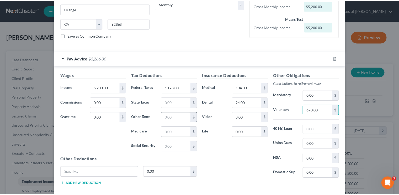
scroll to position [116, 0]
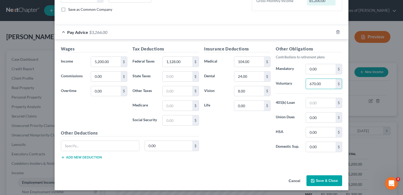
type input "670.00"
click at [322, 180] on button "Save & Close" at bounding box center [325, 180] width 36 height 11
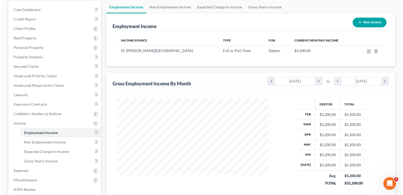
scroll to position [26, 0]
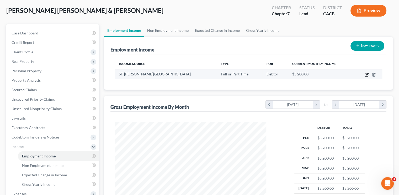
click at [367, 73] on icon "button" at bounding box center [367, 74] width 4 height 4
select select "0"
select select "4"
select select "0"
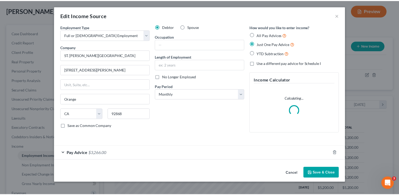
scroll to position [93, 164]
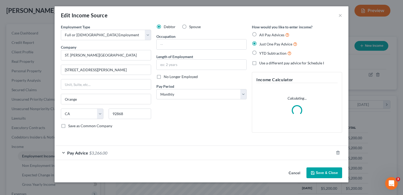
click at [189, 27] on label "Spouse" at bounding box center [195, 26] width 12 height 5
click at [191, 27] on input "Spouse" at bounding box center [192, 25] width 3 height 3
radio input "true"
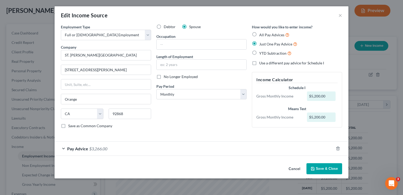
click at [315, 171] on button "Save & Close" at bounding box center [325, 168] width 36 height 11
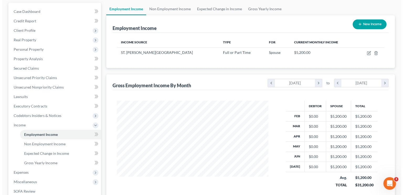
scroll to position [17, 0]
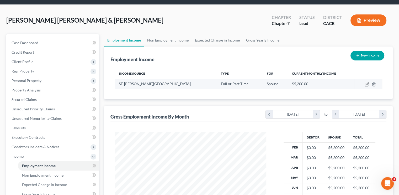
click at [366, 84] on icon "button" at bounding box center [366, 84] width 3 height 3
select select "0"
select select "4"
select select "0"
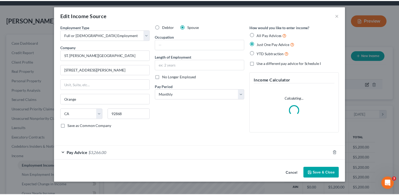
scroll to position [93, 164]
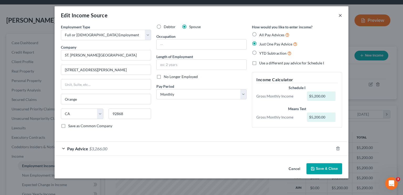
click at [340, 17] on button "×" at bounding box center [341, 15] width 4 height 6
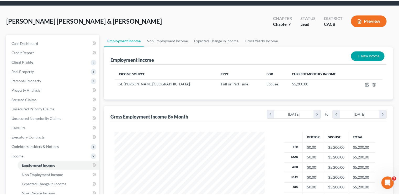
scroll to position [262521, 262452]
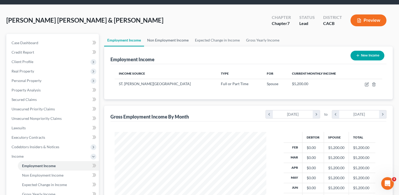
click at [166, 38] on link "Non Employment Income" at bounding box center [168, 40] width 48 height 13
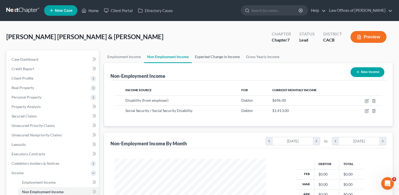
scroll to position [93, 162]
click at [222, 55] on link "Expected Change in Income" at bounding box center [217, 56] width 51 height 13
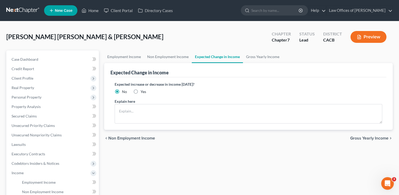
click at [141, 91] on label "Yes" at bounding box center [144, 91] width 6 height 5
click at [143, 91] on input "Yes" at bounding box center [144, 90] width 3 height 3
radio input "true"
click at [267, 61] on link "Gross Yearly Income" at bounding box center [263, 56] width 40 height 13
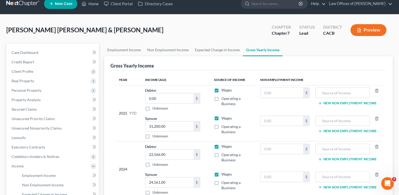
scroll to position [26, 0]
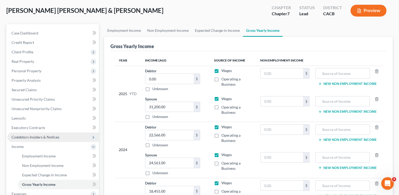
click at [43, 136] on span "Codebtors Insiders & Notices" at bounding box center [36, 137] width 48 height 4
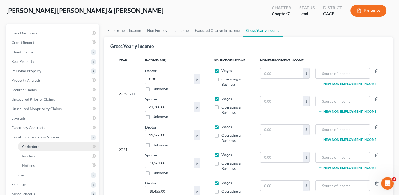
click at [37, 147] on span "Codebtors" at bounding box center [30, 146] width 17 height 4
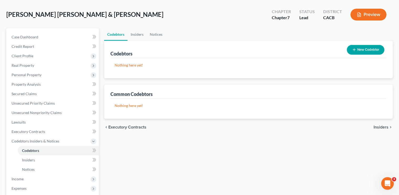
scroll to position [53, 0]
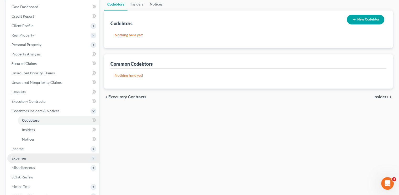
click at [23, 162] on span "Expenses" at bounding box center [53, 157] width 92 height 9
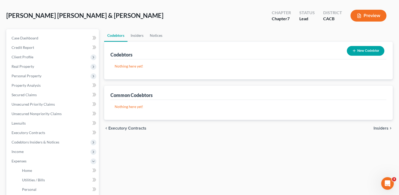
scroll to position [0, 0]
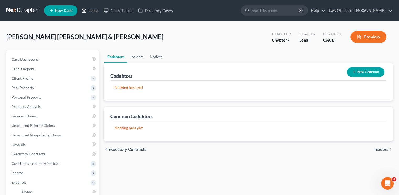
click at [93, 10] on link "Home" at bounding box center [90, 10] width 22 height 9
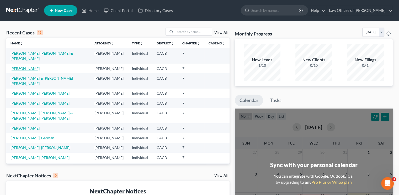
click at [25, 69] on link "[PERSON_NAME]" at bounding box center [25, 68] width 29 height 4
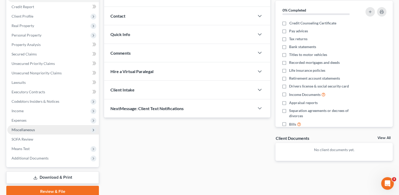
scroll to position [79, 0]
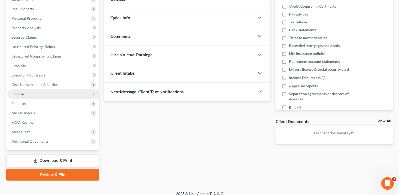
click at [19, 95] on span "Income" at bounding box center [18, 94] width 12 height 4
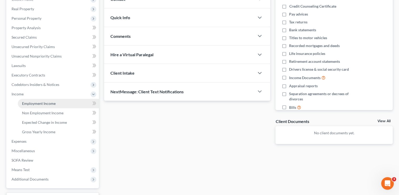
click at [46, 102] on span "Employment Income" at bounding box center [39, 103] width 34 height 4
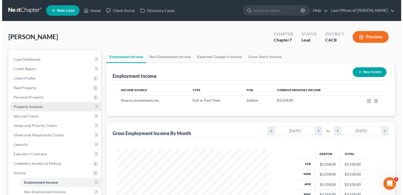
scroll to position [93, 162]
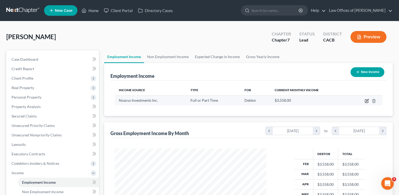
click at [367, 101] on icon "button" at bounding box center [367, 100] width 2 height 2
select select "0"
select select "4"
select select "0"
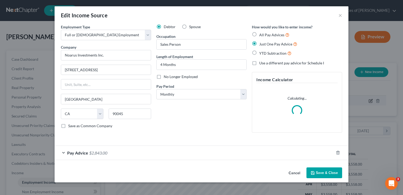
scroll to position [93, 164]
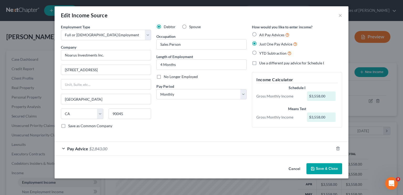
click at [107, 150] on span "$2,843.00" at bounding box center [98, 148] width 18 height 5
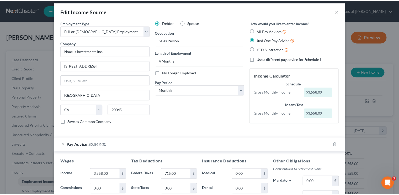
scroll to position [0, 0]
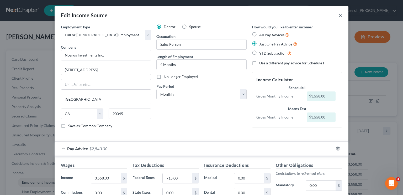
click at [339, 15] on button "×" at bounding box center [341, 15] width 4 height 6
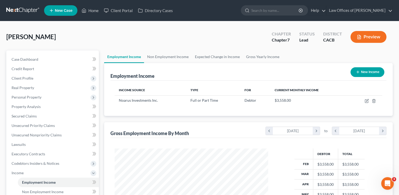
scroll to position [262521, 262452]
click at [181, 56] on link "Non Employment Income" at bounding box center [168, 56] width 48 height 13
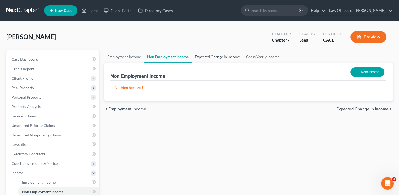
click at [207, 55] on link "Expected Change in Income" at bounding box center [217, 56] width 51 height 13
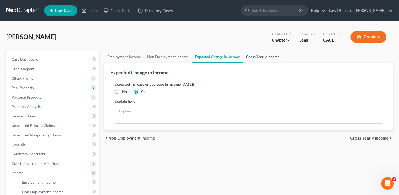
click at [261, 55] on link "Gross Yearly Income" at bounding box center [263, 56] width 40 height 13
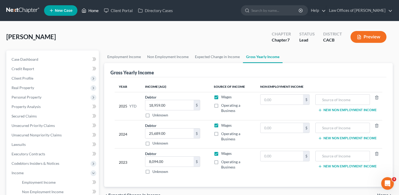
click at [96, 11] on link "Home" at bounding box center [90, 10] width 22 height 9
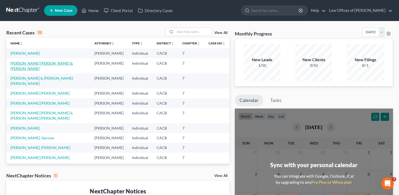
click at [33, 67] on link "[PERSON_NAME] [PERSON_NAME] & [PERSON_NAME]" at bounding box center [42, 66] width 63 height 10
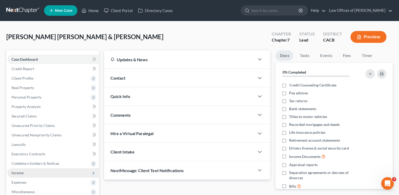
click at [30, 170] on span "Income" at bounding box center [53, 172] width 92 height 9
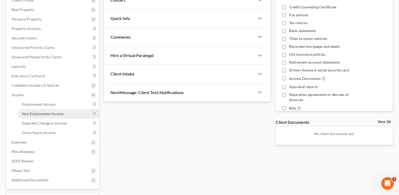
scroll to position [79, 0]
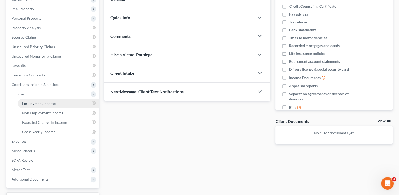
click at [49, 105] on span "Employment Income" at bounding box center [39, 103] width 34 height 4
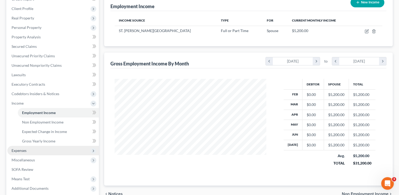
scroll to position [79, 0]
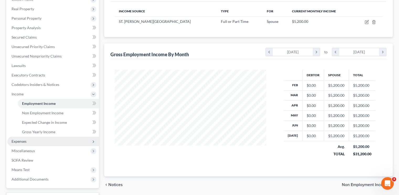
click at [24, 142] on span "Expenses" at bounding box center [19, 141] width 15 height 4
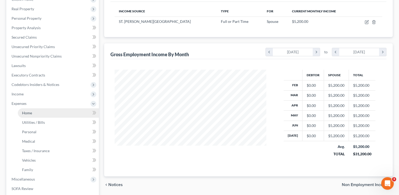
click at [37, 114] on link "Home" at bounding box center [58, 112] width 81 height 9
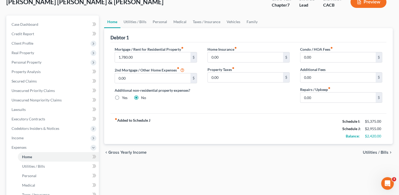
scroll to position [26, 0]
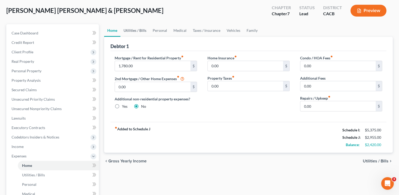
click at [140, 29] on link "Utilities / Bills" at bounding box center [135, 30] width 29 height 13
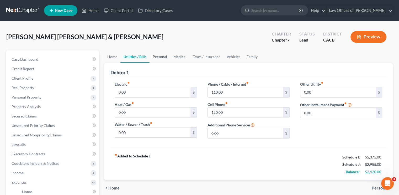
click at [163, 56] on link "Personal" at bounding box center [160, 56] width 21 height 13
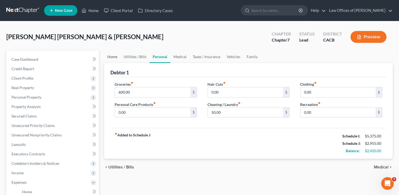
click at [115, 55] on link "Home" at bounding box center [112, 56] width 16 height 13
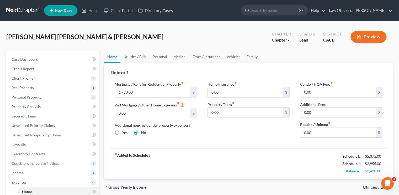
click at [136, 58] on link "Utilities / Bills" at bounding box center [135, 56] width 29 height 13
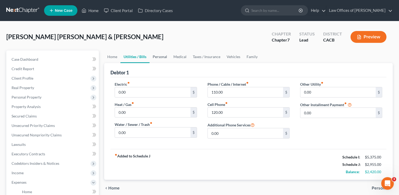
click at [159, 55] on link "Personal" at bounding box center [160, 56] width 21 height 13
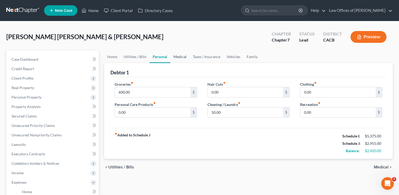
click at [182, 58] on link "Medical" at bounding box center [179, 56] width 19 height 13
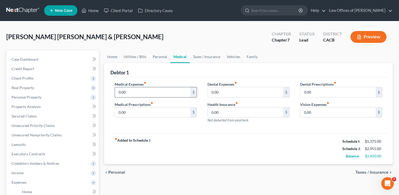
click at [136, 91] on input "0.00" at bounding box center [152, 92] width 75 height 10
type input "80.00"
click at [210, 58] on link "Taxes / Insurance" at bounding box center [207, 56] width 34 height 13
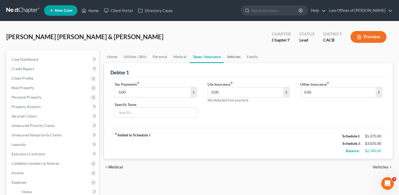
click at [235, 57] on link "Vehicles" at bounding box center [234, 56] width 20 height 13
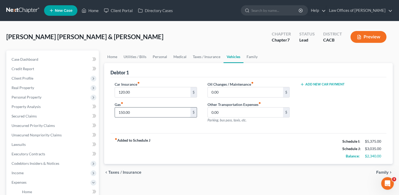
click at [135, 112] on input "150.00" at bounding box center [152, 112] width 75 height 10
click at [143, 93] on input "120.00" at bounding box center [152, 92] width 75 height 10
click at [134, 113] on input "320" at bounding box center [152, 112] width 75 height 10
click at [142, 90] on input "120.00" at bounding box center [152, 92] width 75 height 10
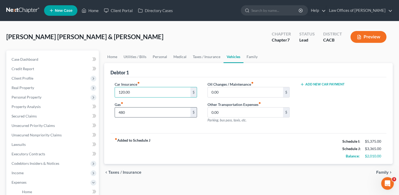
click at [134, 110] on input "480" at bounding box center [152, 112] width 75 height 10
type input "480.00"
click at [176, 90] on input "120.00" at bounding box center [152, 92] width 75 height 10
click at [233, 90] on input "0.00" at bounding box center [245, 92] width 75 height 10
click at [240, 114] on input "0.00" at bounding box center [245, 112] width 75 height 10
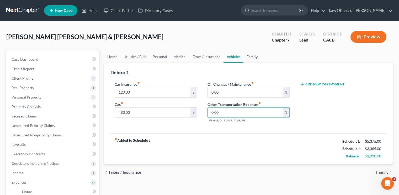
click at [248, 55] on link "Family" at bounding box center [252, 56] width 17 height 13
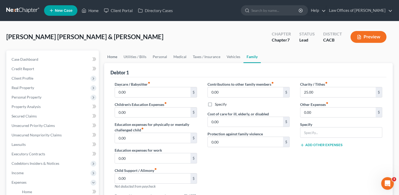
click at [112, 56] on link "Home" at bounding box center [112, 56] width 16 height 13
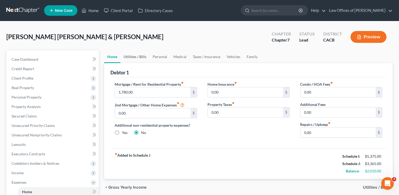
click at [135, 55] on link "Utilities / Bills" at bounding box center [135, 56] width 29 height 13
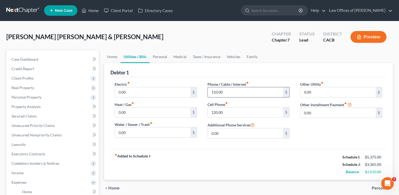
click at [223, 91] on input "110.00" at bounding box center [245, 92] width 75 height 10
type input "150.00"
click at [159, 56] on link "Personal" at bounding box center [160, 56] width 21 height 13
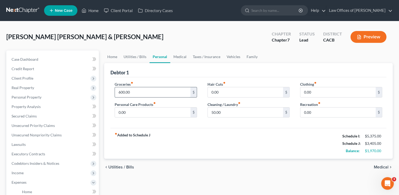
click at [132, 92] on input "600.00" at bounding box center [152, 92] width 75 height 10
type input "750.00"
click at [236, 93] on input "0.00" at bounding box center [245, 92] width 75 height 10
click at [320, 91] on input "0.00" at bounding box center [338, 92] width 75 height 10
click at [320, 111] on input "0.00" at bounding box center [338, 112] width 75 height 10
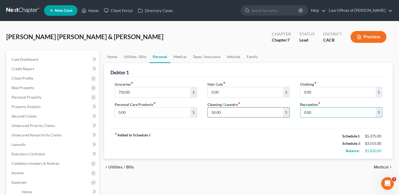
click at [237, 112] on input "50.00" at bounding box center [245, 112] width 75 height 10
type input "75.00"
click at [179, 57] on link "Medical" at bounding box center [179, 56] width 19 height 13
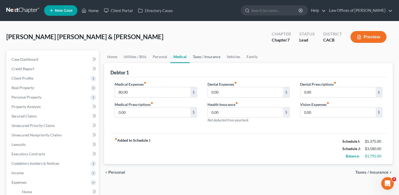
click at [204, 56] on link "Taxes / Insurance" at bounding box center [207, 56] width 34 height 13
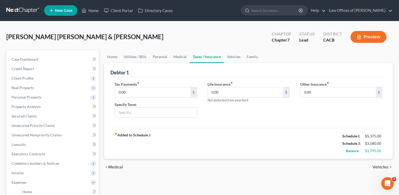
click at [140, 82] on icon "fiber_manual_record" at bounding box center [138, 82] width 3 height 3
click at [236, 56] on link "Vehicles" at bounding box center [234, 56] width 20 height 13
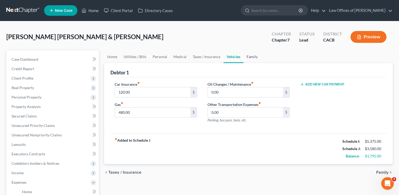
click at [251, 55] on link "Family" at bounding box center [252, 56] width 17 height 13
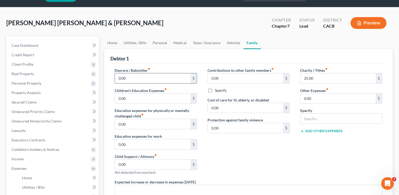
scroll to position [26, 0]
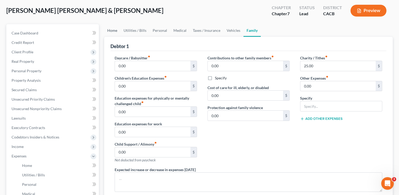
click at [110, 31] on link "Home" at bounding box center [112, 30] width 16 height 13
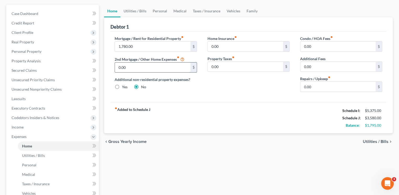
scroll to position [26, 0]
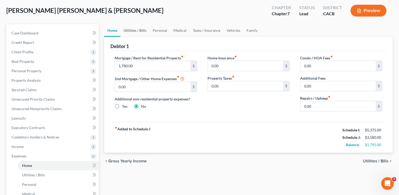
click at [138, 30] on link "Utilities / Bills" at bounding box center [135, 30] width 29 height 13
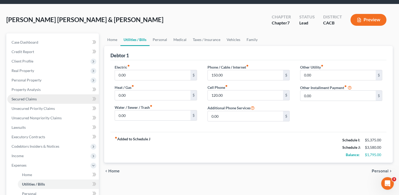
scroll to position [26, 0]
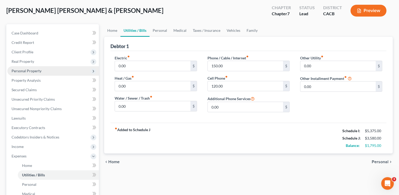
click at [23, 70] on span "Personal Property" at bounding box center [27, 71] width 30 height 4
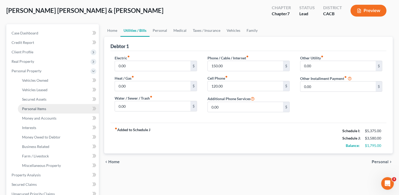
click at [38, 109] on span "Personal Items" at bounding box center [34, 108] width 24 height 4
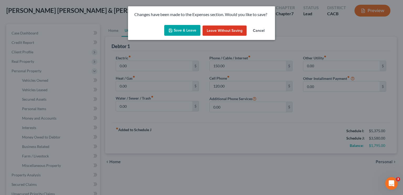
click at [192, 32] on button "Save & Leave" at bounding box center [182, 30] width 36 height 11
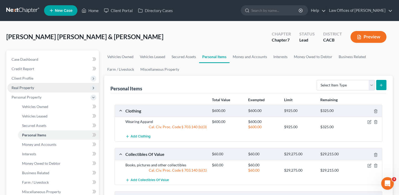
click at [27, 87] on span "Real Property" at bounding box center [23, 87] width 23 height 4
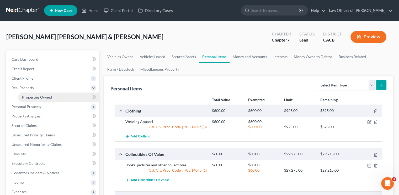
click at [66, 97] on link "Properties Owned" at bounding box center [58, 96] width 81 height 9
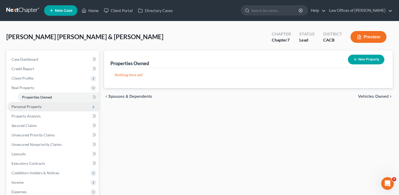
click at [41, 106] on span "Personal Property" at bounding box center [27, 106] width 30 height 4
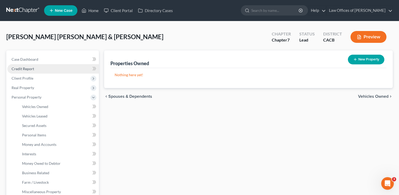
click at [32, 73] on link "Credit Report" at bounding box center [53, 68] width 92 height 9
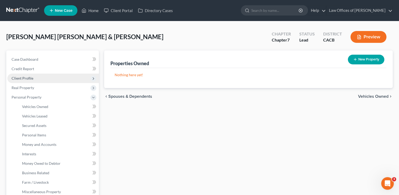
click at [32, 80] on span "Client Profile" at bounding box center [23, 78] width 22 height 4
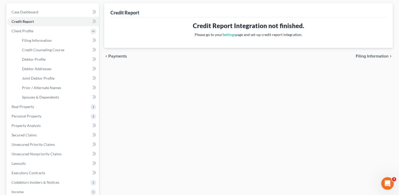
scroll to position [53, 0]
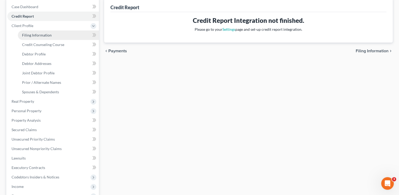
click at [40, 36] on span "Filing Information" at bounding box center [37, 35] width 30 height 4
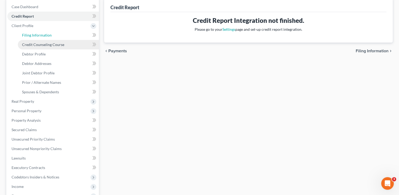
select select "1"
select select "0"
select select "7"
select select "0"
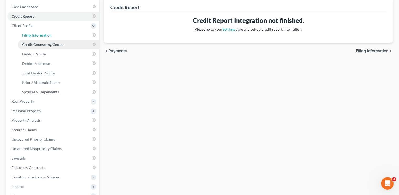
select select "4"
select select "0"
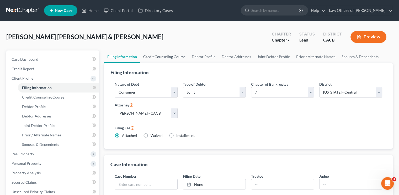
click at [159, 56] on link "Credit Counseling Course" at bounding box center [164, 56] width 49 height 13
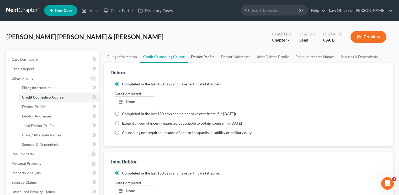
click at [200, 55] on link "Debtor Profile" at bounding box center [203, 56] width 30 height 13
select select "1"
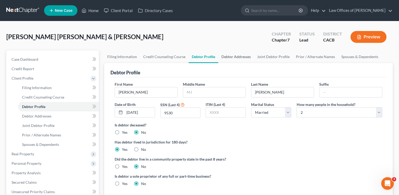
click at [226, 55] on link "Debtor Addresses" at bounding box center [236, 56] width 36 height 13
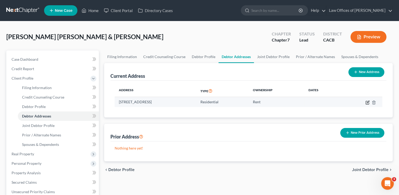
click at [366, 103] on icon "button" at bounding box center [368, 102] width 4 height 4
select select "4"
select select "29"
select select "0"
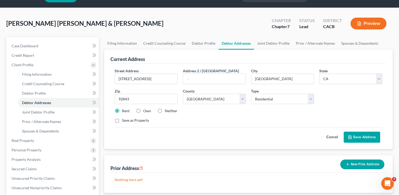
scroll to position [26, 0]
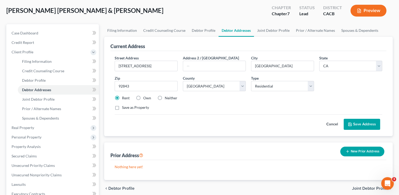
click at [143, 96] on label "Own" at bounding box center [147, 97] width 8 height 5
click at [145, 96] on input "Own" at bounding box center [146, 96] width 3 height 3
radio input "true"
click at [362, 123] on button "Save Address" at bounding box center [362, 124] width 37 height 11
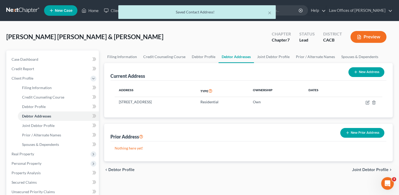
scroll to position [0, 0]
click at [264, 58] on link "Joint Debtor Profile" at bounding box center [273, 56] width 39 height 13
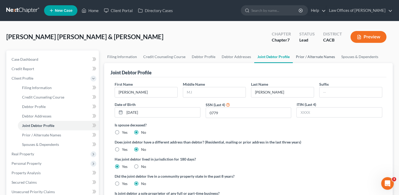
click at [308, 57] on link "Prior / Alternate Names" at bounding box center [315, 56] width 45 height 13
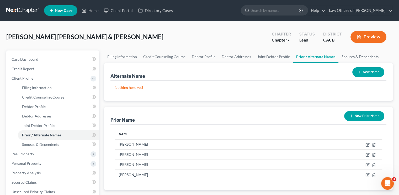
click at [353, 56] on link "Spouses & Dependents" at bounding box center [360, 56] width 43 height 13
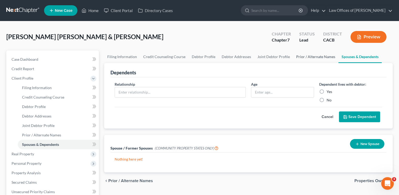
click at [300, 56] on link "Prior / Alternate Names" at bounding box center [315, 56] width 45 height 13
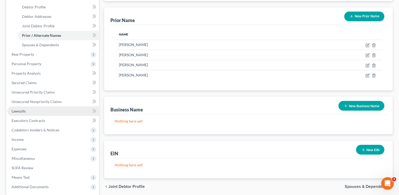
scroll to position [131, 0]
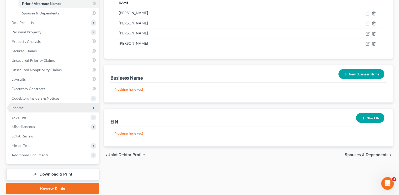
click at [24, 111] on span "Income" at bounding box center [53, 107] width 92 height 9
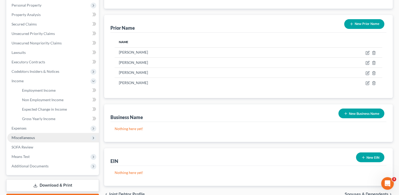
scroll to position [95, 0]
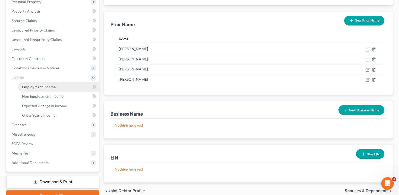
click at [44, 86] on span "Employment Income" at bounding box center [39, 87] width 34 height 4
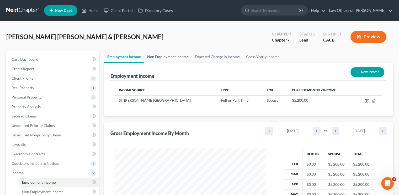
click at [165, 55] on link "Non Employment Income" at bounding box center [168, 56] width 48 height 13
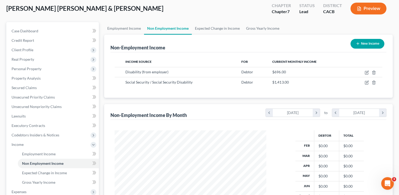
scroll to position [26, 0]
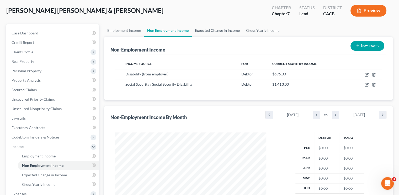
click at [212, 28] on link "Expected Change in Income" at bounding box center [217, 30] width 51 height 13
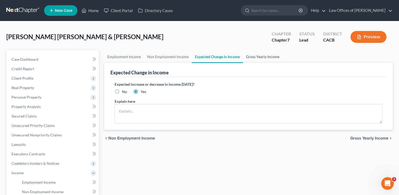
click at [262, 56] on link "Gross Yearly Income" at bounding box center [263, 56] width 40 height 13
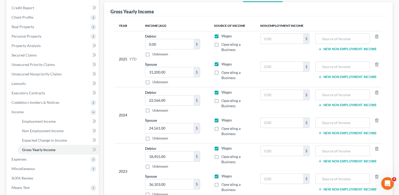
scroll to position [53, 0]
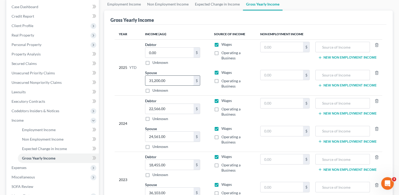
click at [169, 79] on input "31,200.00" at bounding box center [169, 81] width 48 height 10
type input "38,342.00"
click at [43, 83] on span "Unsecured Nonpriority Claims" at bounding box center [37, 82] width 50 height 4
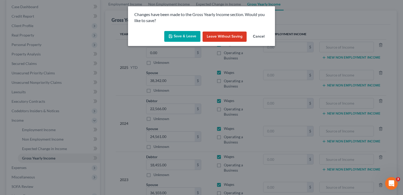
click at [188, 39] on button "Save & Leave" at bounding box center [182, 36] width 36 height 11
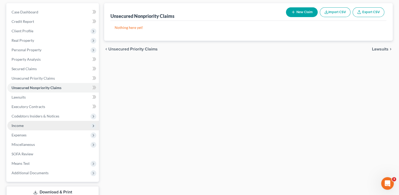
scroll to position [84, 0]
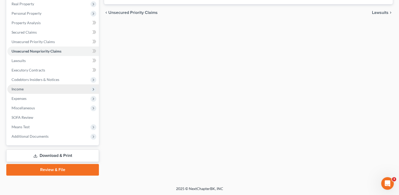
click at [13, 90] on span "Income" at bounding box center [18, 89] width 12 height 4
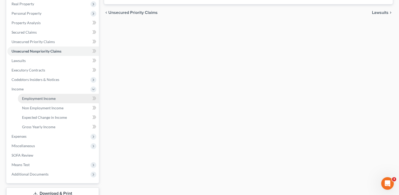
click at [41, 99] on span "Employment Income" at bounding box center [39, 98] width 34 height 4
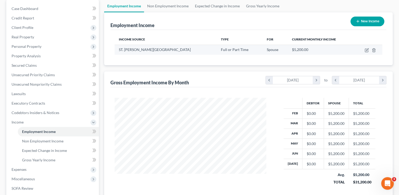
scroll to position [53, 0]
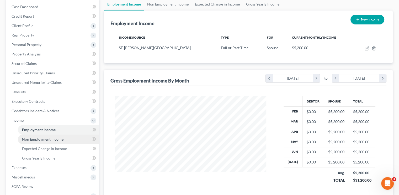
click at [33, 139] on span "Non Employment Income" at bounding box center [42, 139] width 41 height 4
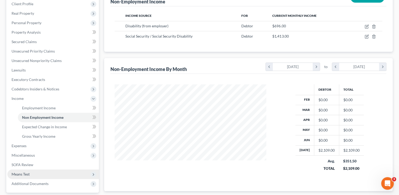
scroll to position [105, 0]
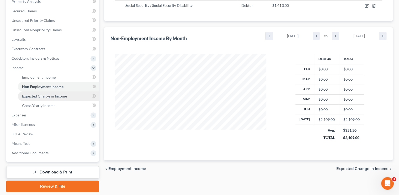
click at [51, 97] on span "Expected Change in Income" at bounding box center [44, 96] width 45 height 4
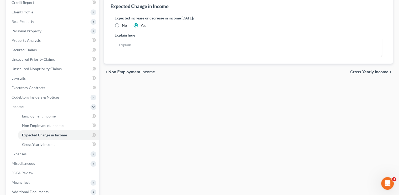
scroll to position [79, 0]
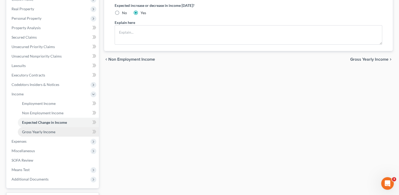
click at [56, 131] on link "Gross Yearly Income" at bounding box center [58, 131] width 81 height 9
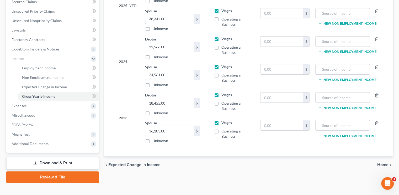
scroll to position [122, 0]
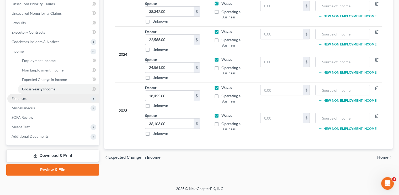
click at [24, 96] on span "Expenses" at bounding box center [19, 98] width 15 height 4
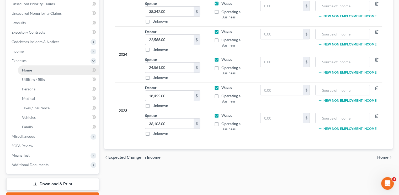
click at [42, 71] on link "Home" at bounding box center [58, 69] width 81 height 9
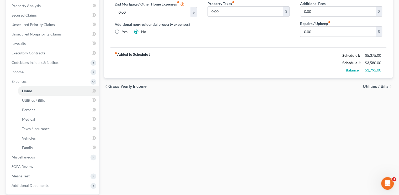
scroll to position [105, 0]
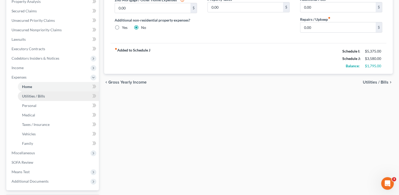
click at [32, 94] on span "Utilities / Bills" at bounding box center [33, 96] width 23 height 4
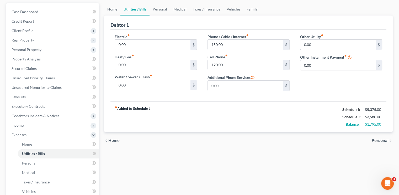
scroll to position [53, 0]
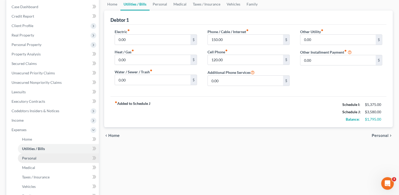
click at [37, 157] on link "Personal" at bounding box center [58, 157] width 81 height 9
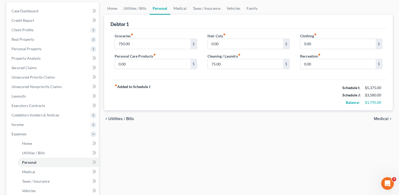
scroll to position [53, 0]
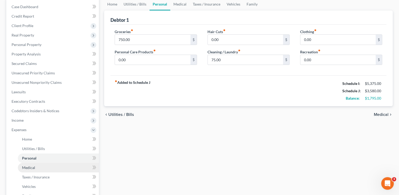
click at [33, 166] on span "Medical" at bounding box center [28, 167] width 13 height 4
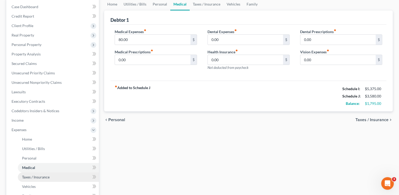
click at [33, 176] on span "Taxes / Insurance" at bounding box center [36, 177] width 28 height 4
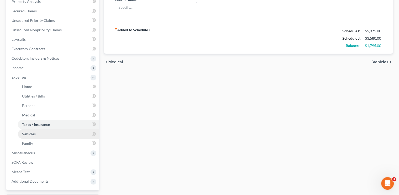
click at [31, 136] on link "Vehicles" at bounding box center [58, 133] width 81 height 9
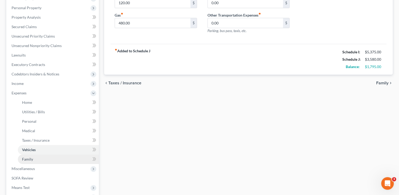
scroll to position [105, 0]
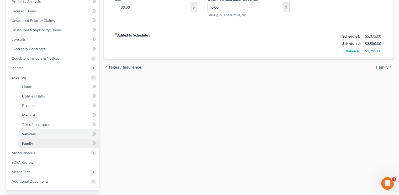
click at [29, 142] on span "Family" at bounding box center [27, 143] width 11 height 4
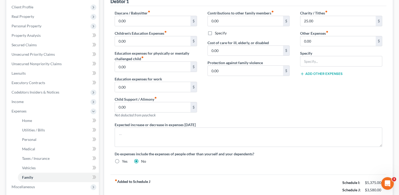
scroll to position [150, 0]
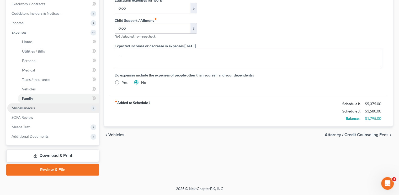
click at [22, 106] on span "Miscellaneous" at bounding box center [23, 108] width 23 height 4
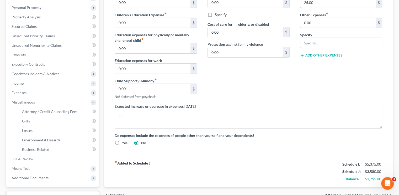
scroll to position [79, 0]
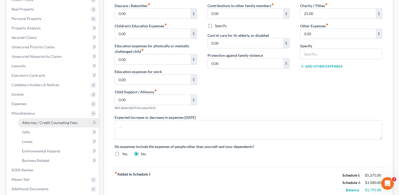
click at [44, 119] on link "Attorney / Credit Counseling Fees" at bounding box center [58, 122] width 81 height 9
select select "0"
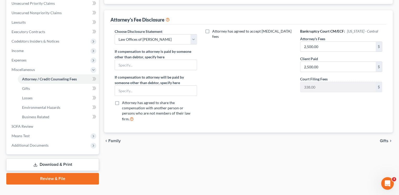
scroll to position [131, 0]
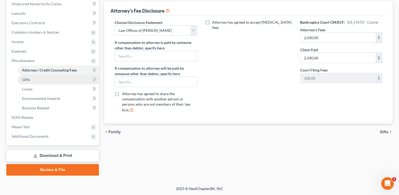
click at [25, 81] on span "Gifts" at bounding box center [26, 79] width 8 height 4
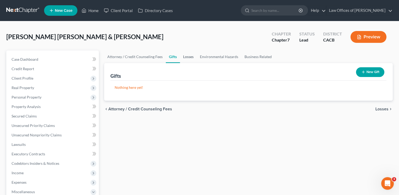
click at [191, 59] on link "Losses" at bounding box center [188, 56] width 17 height 13
click at [211, 56] on link "Environmental Hazards" at bounding box center [219, 56] width 45 height 13
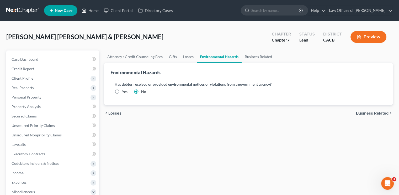
click at [96, 13] on link "Home" at bounding box center [90, 10] width 22 height 9
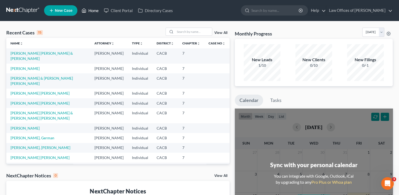
click at [96, 11] on link "Home" at bounding box center [90, 10] width 22 height 9
click at [41, 53] on link "[PERSON_NAME] [PERSON_NAME] & [PERSON_NAME]" at bounding box center [42, 56] width 63 height 10
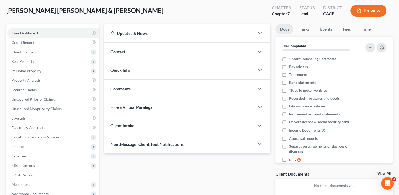
scroll to position [26, 0]
click at [132, 48] on div "Contact" at bounding box center [179, 52] width 150 height 18
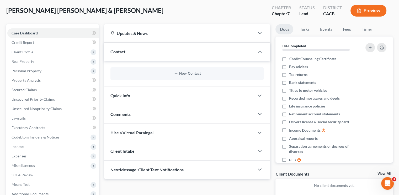
click at [229, 55] on div "Contact" at bounding box center [179, 52] width 150 height 18
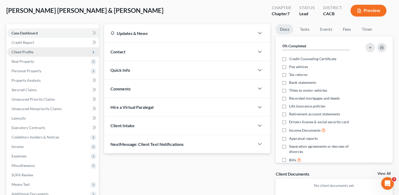
click at [27, 52] on span "Client Profile" at bounding box center [23, 52] width 22 height 4
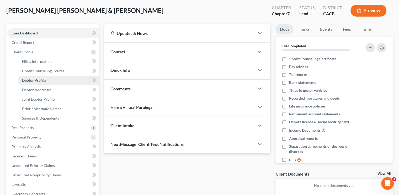
click at [39, 79] on span "Debtor Profile" at bounding box center [34, 80] width 24 height 4
select select "1"
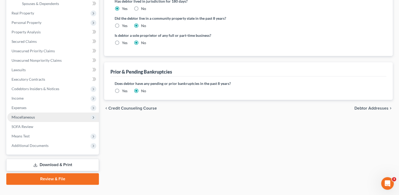
scroll to position [150, 0]
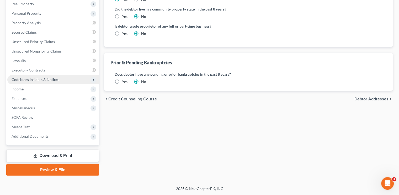
click at [19, 79] on span "Codebtors Insiders & Notices" at bounding box center [36, 79] width 48 height 4
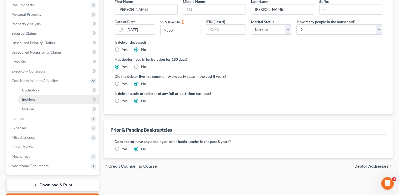
scroll to position [84, 0]
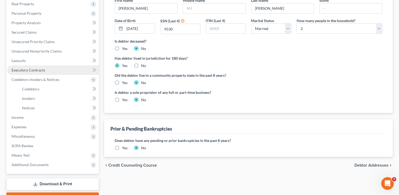
click at [46, 68] on link "Executory Contracts" at bounding box center [53, 69] width 92 height 9
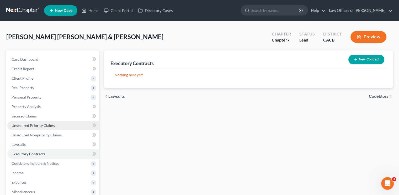
click at [43, 122] on link "Unsecured Priority Claims" at bounding box center [53, 125] width 92 height 9
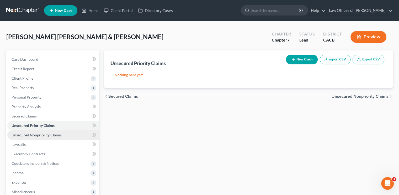
click at [47, 133] on span "Unsecured Nonpriority Claims" at bounding box center [37, 135] width 50 height 4
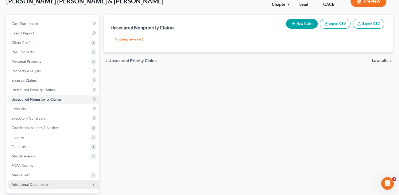
scroll to position [53, 0]
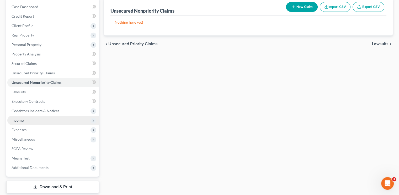
click at [23, 122] on span "Income" at bounding box center [53, 120] width 92 height 9
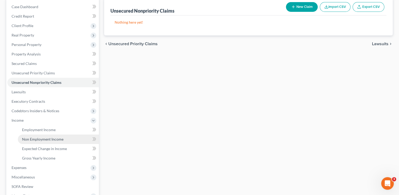
click at [48, 138] on span "Non Employment Income" at bounding box center [42, 139] width 41 height 4
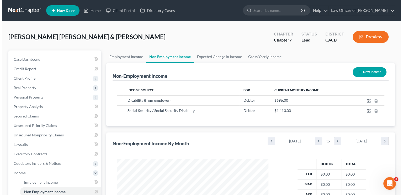
scroll to position [93, 162]
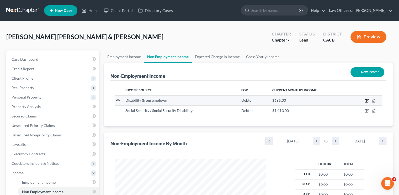
click at [367, 101] on icon "button" at bounding box center [367, 101] width 4 height 4
select select "1"
select select "0"
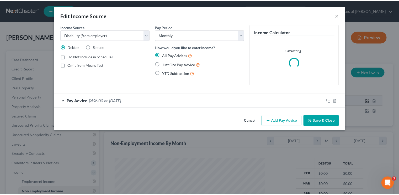
scroll to position [93, 164]
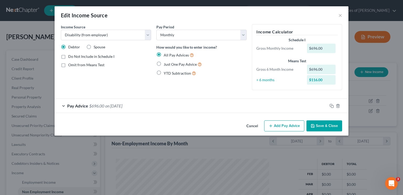
click at [164, 63] on label "Just One Pay Advice" at bounding box center [183, 64] width 38 height 6
click at [166, 63] on input "Just One Pay Advice" at bounding box center [167, 62] width 3 height 3
radio input "true"
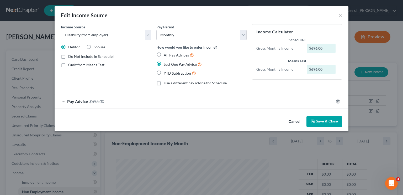
click at [325, 123] on button "Save & Close" at bounding box center [325, 121] width 36 height 11
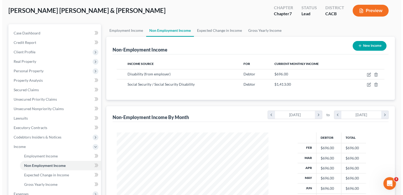
scroll to position [53, 0]
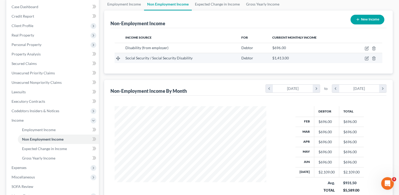
click at [367, 53] on td at bounding box center [366, 58] width 34 height 10
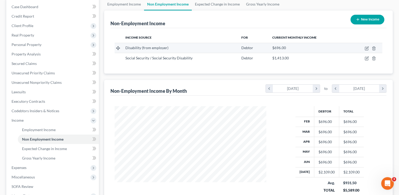
click at [366, 51] on td at bounding box center [366, 48] width 34 height 10
click at [367, 48] on icon "button" at bounding box center [367, 47] width 2 height 2
select select "1"
select select "0"
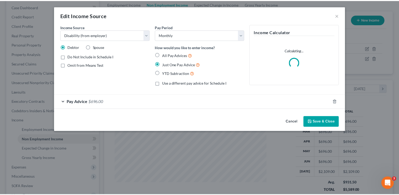
scroll to position [93, 164]
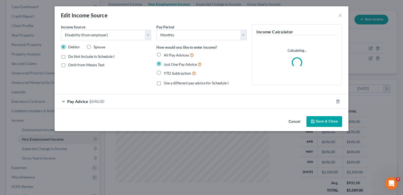
click at [164, 52] on label "All Pay Advices" at bounding box center [179, 55] width 30 height 6
click at [166, 52] on input "All Pay Advices" at bounding box center [167, 53] width 3 height 3
radio input "true"
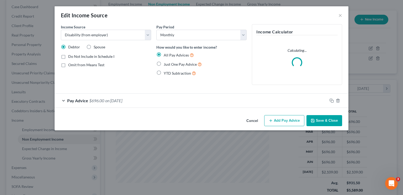
click at [330, 119] on button "Save & Close" at bounding box center [325, 120] width 36 height 11
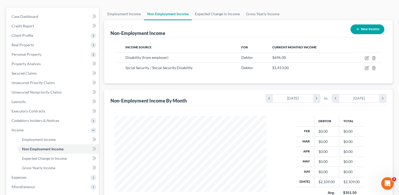
scroll to position [26, 0]
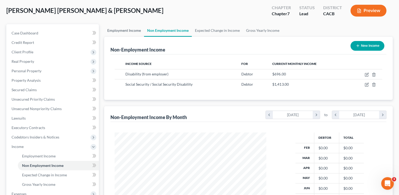
click at [118, 29] on link "Employment Income" at bounding box center [124, 30] width 40 height 13
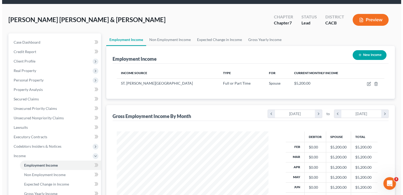
scroll to position [26, 0]
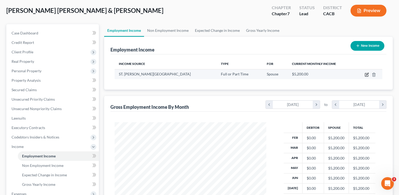
click at [367, 74] on icon "button" at bounding box center [367, 74] width 4 height 4
select select "0"
select select "4"
select select "0"
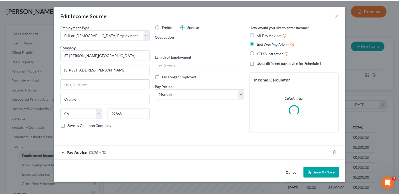
scroll to position [93, 164]
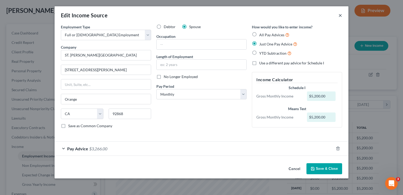
click at [341, 14] on button "×" at bounding box center [341, 15] width 4 height 6
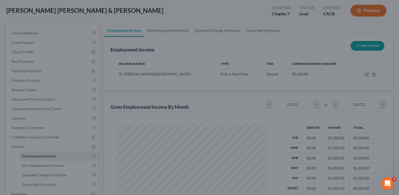
scroll to position [262521, 262452]
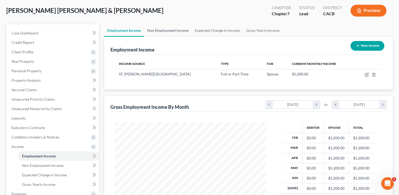
click at [172, 29] on link "Non Employment Income" at bounding box center [168, 30] width 48 height 13
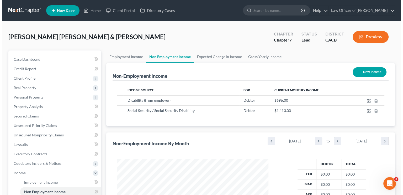
scroll to position [93, 162]
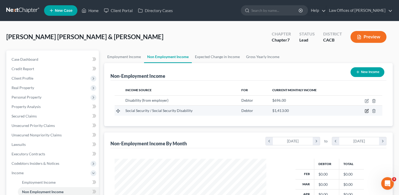
click at [368, 109] on icon "button" at bounding box center [367, 111] width 4 height 4
select select "4"
select select "0"
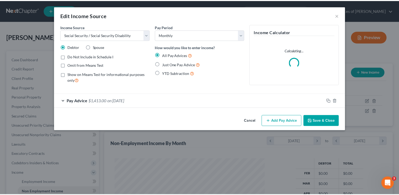
scroll to position [93, 164]
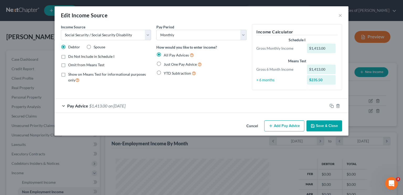
click at [110, 107] on span "on [DATE]" at bounding box center [116, 105] width 17 height 5
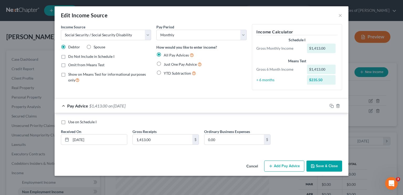
click at [109, 105] on span "on [DATE]" at bounding box center [116, 105] width 17 height 5
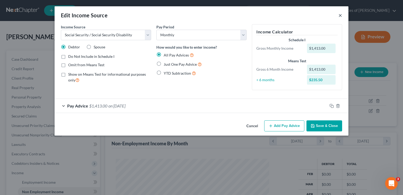
click at [340, 14] on button "×" at bounding box center [341, 15] width 4 height 6
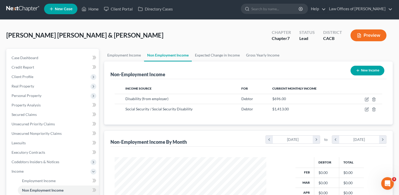
scroll to position [0, 0]
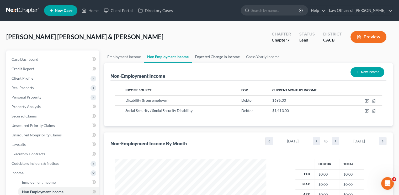
click at [214, 55] on link "Expected Change in Income" at bounding box center [217, 56] width 51 height 13
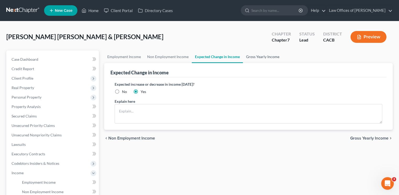
click at [263, 55] on link "Gross Yearly Income" at bounding box center [263, 56] width 40 height 13
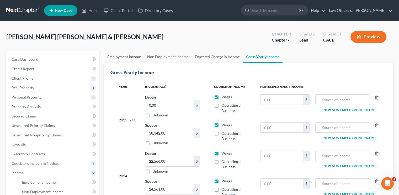
click at [122, 57] on link "Employment Income" at bounding box center [124, 56] width 40 height 13
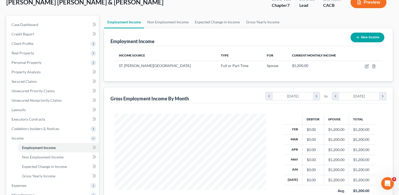
scroll to position [26, 0]
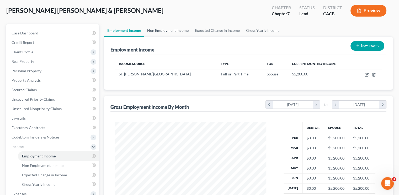
click at [158, 30] on link "Non Employment Income" at bounding box center [168, 30] width 48 height 13
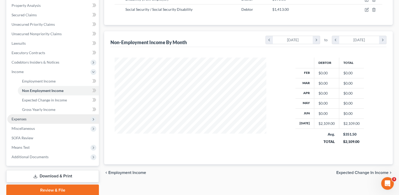
scroll to position [105, 0]
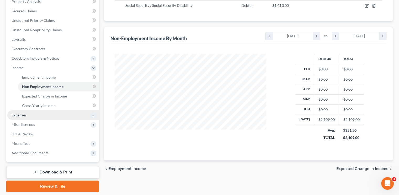
click at [20, 116] on span "Expenses" at bounding box center [19, 115] width 15 height 4
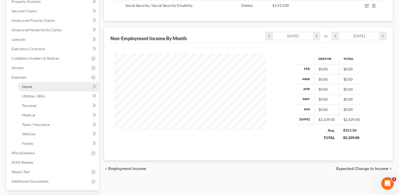
click at [48, 87] on link "Home" at bounding box center [58, 86] width 81 height 9
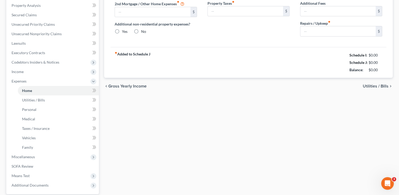
type input "1,780.00"
type input "0.00"
radio input "true"
type input "0.00"
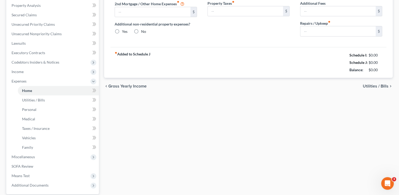
type input "0.00"
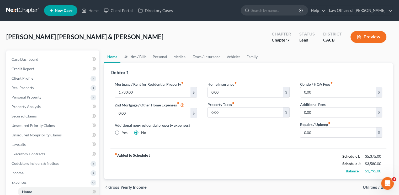
click at [134, 57] on link "Utilities / Bills" at bounding box center [135, 56] width 29 height 13
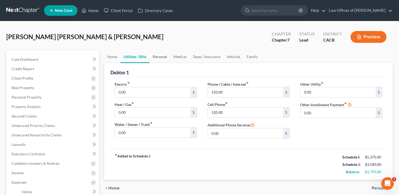
click at [158, 55] on link "Personal" at bounding box center [160, 56] width 21 height 13
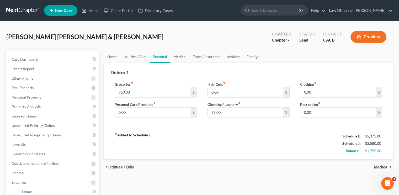
click at [179, 56] on link "Medical" at bounding box center [179, 56] width 19 height 13
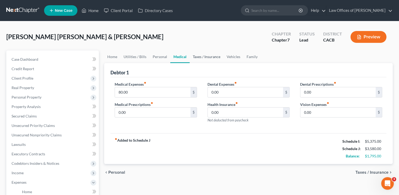
click at [204, 58] on link "Taxes / Insurance" at bounding box center [207, 56] width 34 height 13
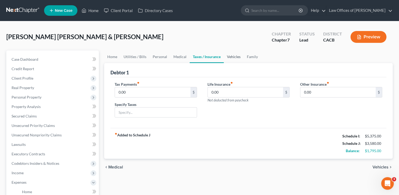
click at [234, 57] on link "Vehicles" at bounding box center [234, 56] width 20 height 13
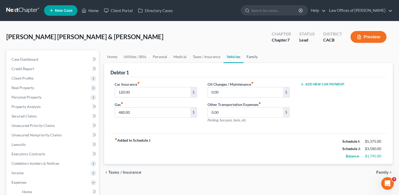
click at [248, 55] on link "Family" at bounding box center [252, 56] width 17 height 13
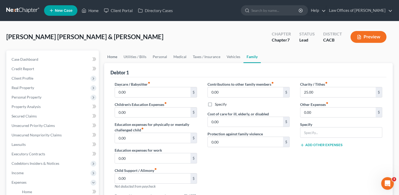
click at [110, 58] on link "Home" at bounding box center [112, 56] width 16 height 13
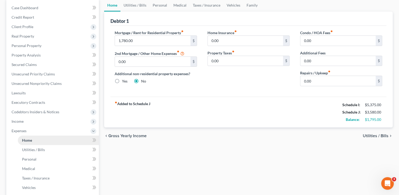
scroll to position [53, 0]
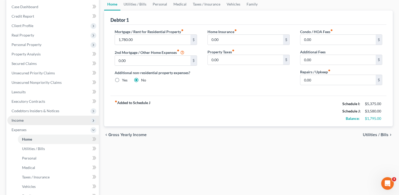
drag, startPoint x: 19, startPoint y: 122, endPoint x: 60, endPoint y: 121, distance: 41.0
click at [19, 122] on span "Income" at bounding box center [18, 120] width 12 height 4
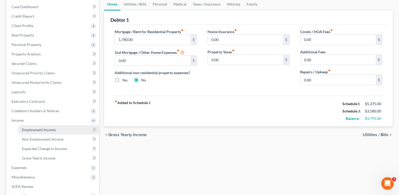
click at [44, 129] on span "Employment Income" at bounding box center [39, 129] width 34 height 4
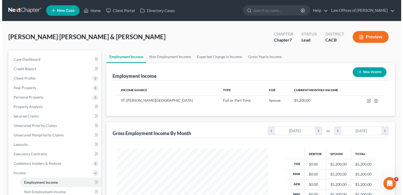
scroll to position [93, 162]
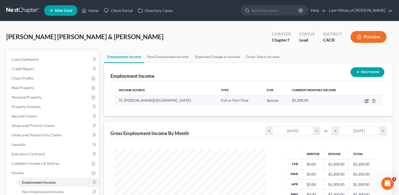
click at [367, 101] on icon "button" at bounding box center [367, 101] width 4 height 4
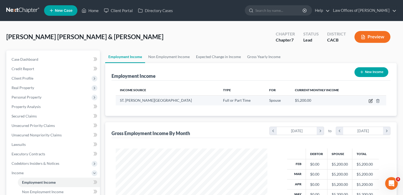
select select "0"
select select "4"
select select "0"
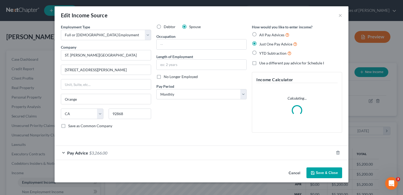
scroll to position [93, 164]
click at [113, 152] on div "Pay Advice $3,266.00" at bounding box center [194, 153] width 279 height 14
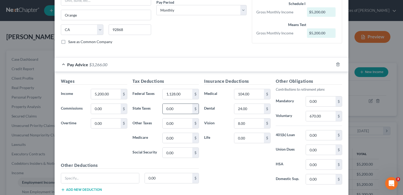
scroll to position [90, 0]
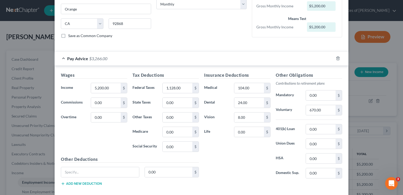
drag, startPoint x: 261, startPoint y: 147, endPoint x: 271, endPoint y: 169, distance: 24.2
click at [261, 147] on div "Insurance Deductions Medical 104.00 $ Dental 24.00 $ Vision 8.00 $ Life 0.00 $" at bounding box center [238, 127] width 72 height 111
drag, startPoint x: 394, startPoint y: 24, endPoint x: 327, endPoint y: 64, distance: 78.1
click at [394, 24] on div "Edit Income Source × Employment Type * Select Full or [DEMOGRAPHIC_DATA] Employ…" at bounding box center [201, 97] width 403 height 195
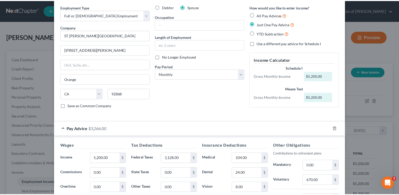
scroll to position [0, 0]
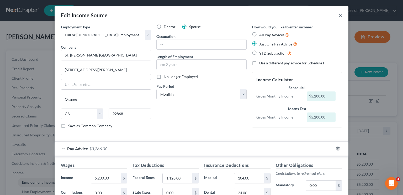
click at [339, 15] on button "×" at bounding box center [341, 15] width 4 height 6
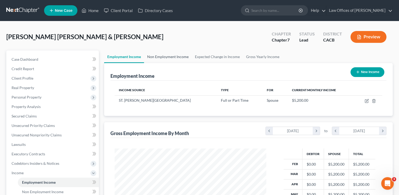
click at [173, 55] on link "Non Employment Income" at bounding box center [168, 56] width 48 height 13
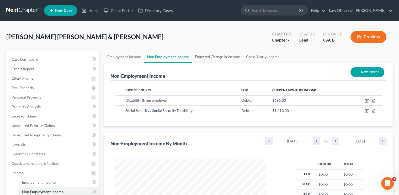
scroll to position [93, 162]
click at [219, 55] on link "Expected Change in Income" at bounding box center [217, 56] width 51 height 13
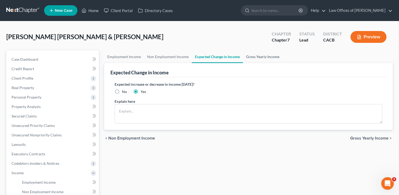
click at [262, 57] on link "Gross Yearly Income" at bounding box center [263, 56] width 40 height 13
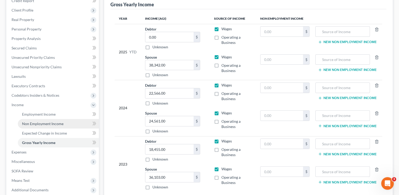
scroll to position [79, 0]
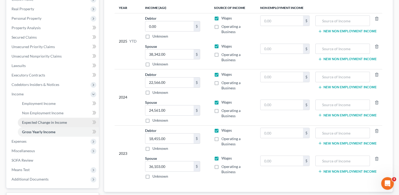
click at [33, 122] on span "Expected Change in Income" at bounding box center [44, 122] width 45 height 4
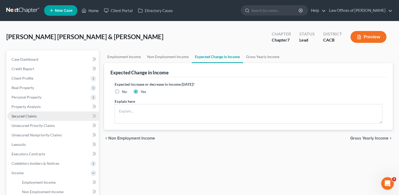
drag, startPoint x: 20, startPoint y: 115, endPoint x: 24, endPoint y: 114, distance: 3.8
click at [20, 115] on span "Secured Claims" at bounding box center [24, 116] width 25 height 4
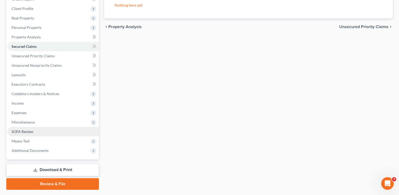
scroll to position [79, 0]
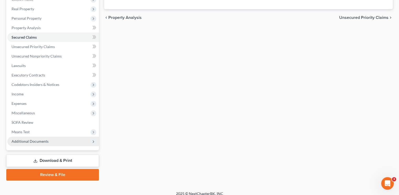
click at [36, 144] on span "Additional Documents" at bounding box center [53, 141] width 92 height 9
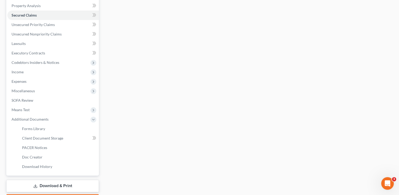
scroll to position [131, 0]
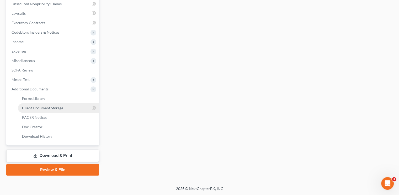
click at [51, 106] on span "Client Document Storage" at bounding box center [42, 108] width 41 height 4
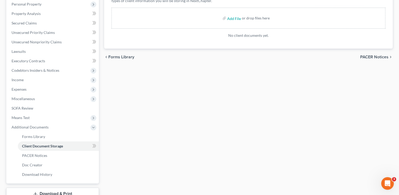
scroll to position [105, 0]
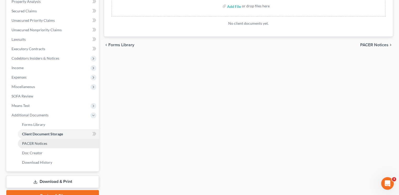
click at [44, 143] on span "PACER Notices" at bounding box center [34, 143] width 25 height 4
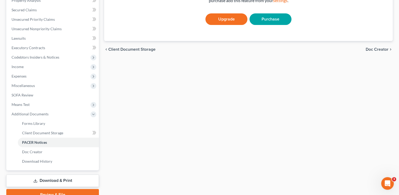
scroll to position [131, 0]
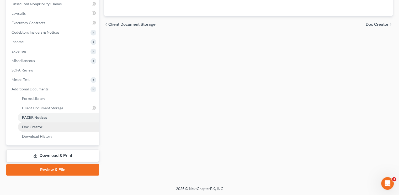
click at [39, 127] on span "Doc Creator" at bounding box center [32, 126] width 20 height 4
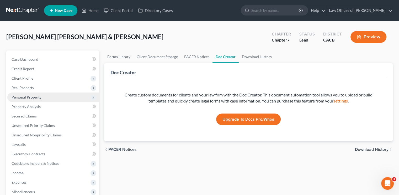
click at [31, 97] on span "Personal Property" at bounding box center [27, 97] width 30 height 4
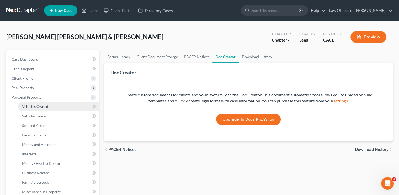
click at [45, 106] on span "Vehicles Owned" at bounding box center [35, 106] width 26 height 4
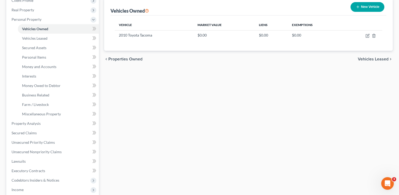
scroll to position [79, 0]
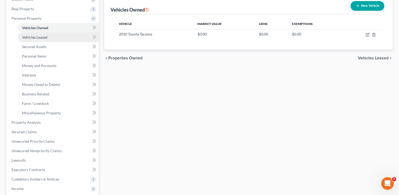
click at [45, 37] on span "Vehicles Leased" at bounding box center [34, 37] width 25 height 4
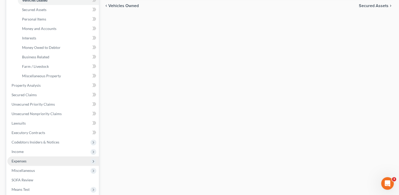
scroll to position [131, 0]
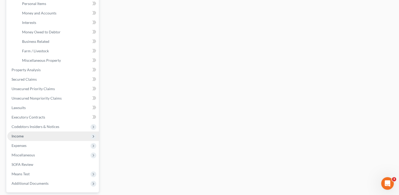
click at [25, 134] on span "Income" at bounding box center [53, 135] width 92 height 9
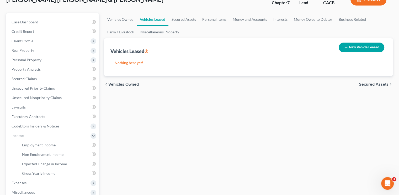
scroll to position [95, 0]
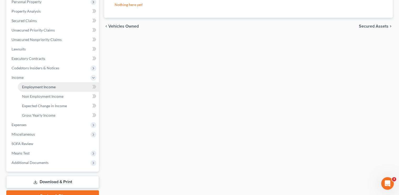
drag, startPoint x: 48, startPoint y: 85, endPoint x: 57, endPoint y: 88, distance: 9.4
click at [48, 85] on span "Employment Income" at bounding box center [39, 87] width 34 height 4
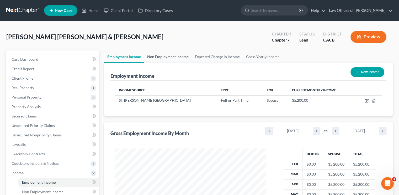
click at [168, 58] on link "Non Employment Income" at bounding box center [168, 56] width 48 height 13
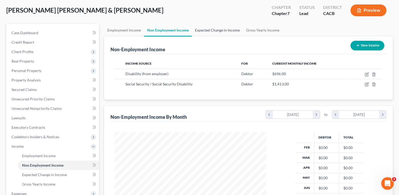
scroll to position [26, 0]
click at [209, 30] on link "Expected Change in Income" at bounding box center [217, 30] width 51 height 13
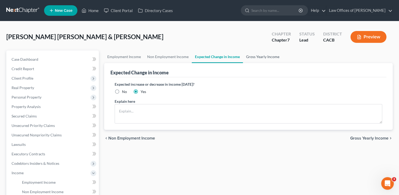
click at [259, 57] on link "Gross Yearly Income" at bounding box center [263, 56] width 40 height 13
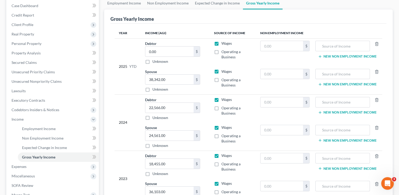
scroll to position [53, 0]
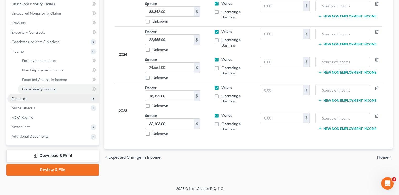
click at [28, 98] on span "Expenses" at bounding box center [53, 98] width 92 height 9
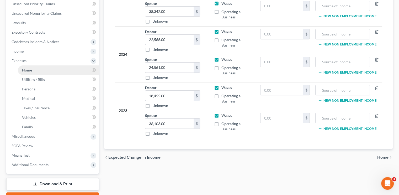
click at [44, 73] on link "Home" at bounding box center [58, 69] width 81 height 9
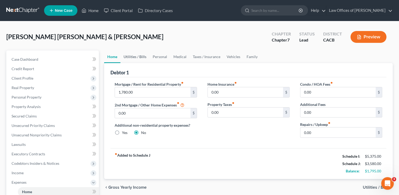
click at [128, 56] on link "Utilities / Bills" at bounding box center [135, 56] width 29 height 13
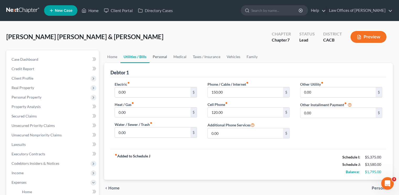
click at [165, 58] on link "Personal" at bounding box center [160, 56] width 21 height 13
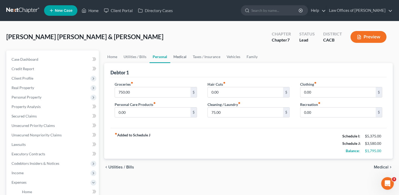
click at [184, 57] on link "Medical" at bounding box center [179, 56] width 19 height 13
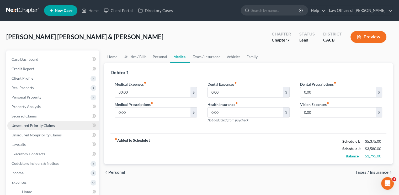
click at [44, 128] on link "Unsecured Priority Claims" at bounding box center [53, 125] width 92 height 9
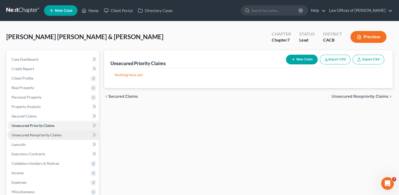
click at [39, 134] on span "Unsecured Nonpriority Claims" at bounding box center [37, 135] width 50 height 4
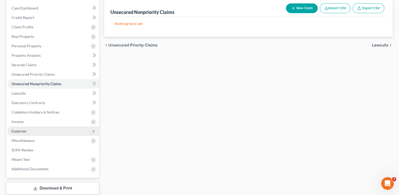
scroll to position [53, 0]
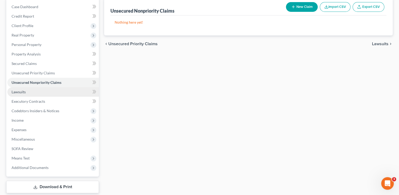
click at [29, 92] on link "Lawsuits" at bounding box center [53, 91] width 92 height 9
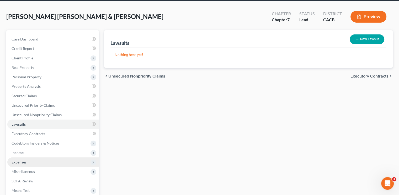
scroll to position [53, 0]
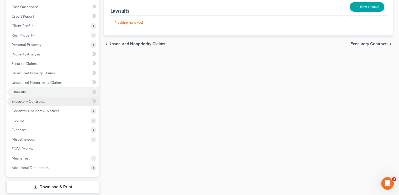
click at [30, 102] on span "Executory Contracts" at bounding box center [29, 101] width 34 height 4
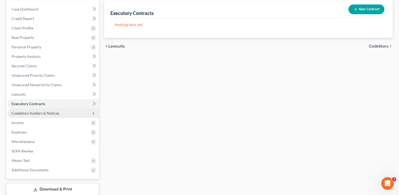
scroll to position [53, 0]
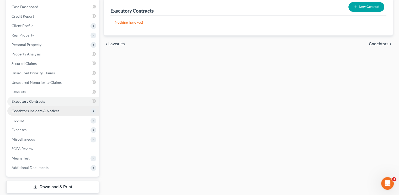
click at [39, 109] on span "Codebtors Insiders & Notices" at bounding box center [36, 110] width 48 height 4
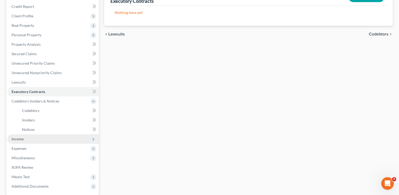
scroll to position [79, 0]
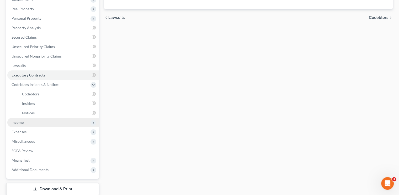
click at [19, 122] on span "Income" at bounding box center [18, 122] width 12 height 4
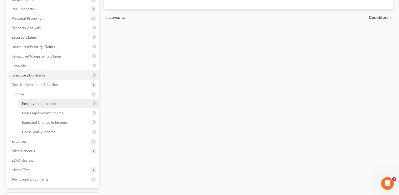
click at [41, 103] on span "Employment Income" at bounding box center [39, 103] width 34 height 4
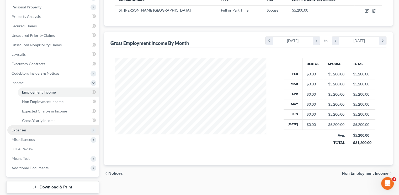
scroll to position [79, 0]
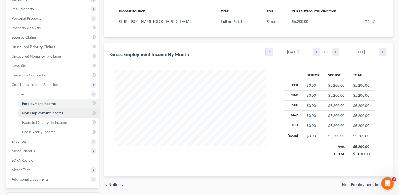
click at [50, 113] on span "Non Employment Income" at bounding box center [42, 113] width 41 height 4
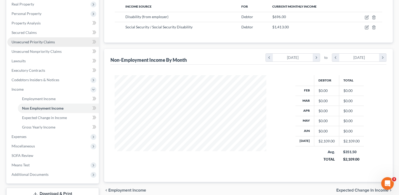
scroll to position [105, 0]
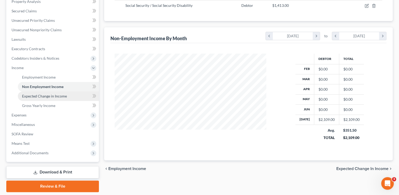
click at [44, 96] on span "Expected Change in Income" at bounding box center [44, 96] width 45 height 4
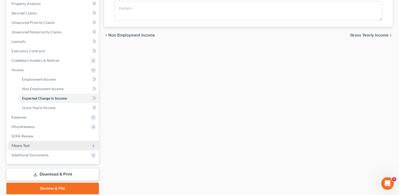
scroll to position [122, 0]
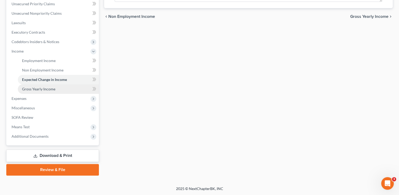
click at [43, 90] on span "Gross Yearly Income" at bounding box center [38, 89] width 33 height 4
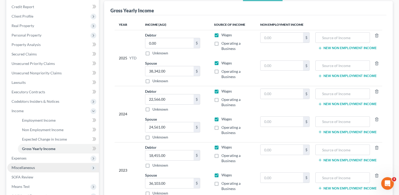
scroll to position [105, 0]
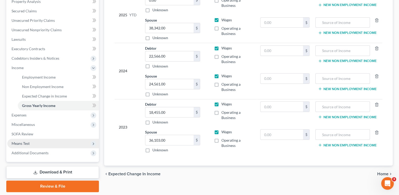
click at [45, 147] on span "Means Test" at bounding box center [53, 143] width 92 height 9
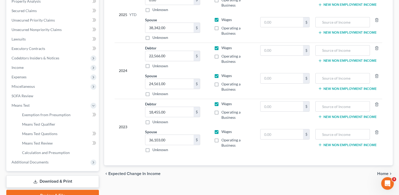
scroll to position [131, 0]
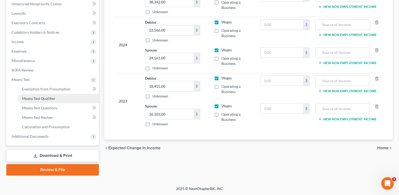
click at [46, 96] on span "Means Test Qualifier" at bounding box center [38, 98] width 33 height 4
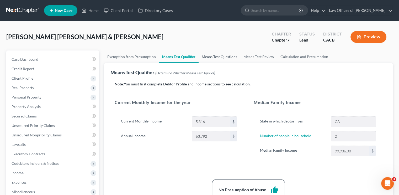
click at [222, 58] on link "Means Test Questions" at bounding box center [220, 56] width 42 height 13
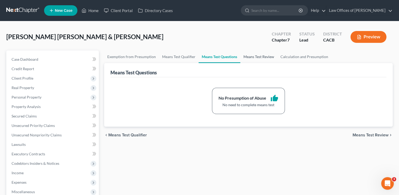
click at [256, 55] on link "Means Test Review" at bounding box center [259, 56] width 37 height 13
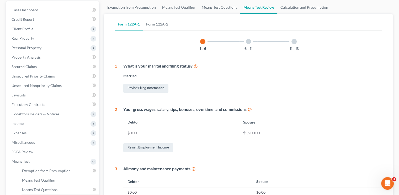
scroll to position [53, 0]
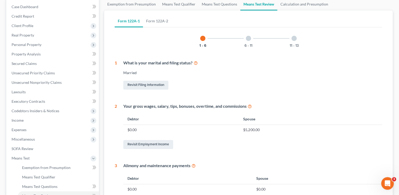
click at [252, 39] on div "6 - 11" at bounding box center [249, 38] width 18 height 18
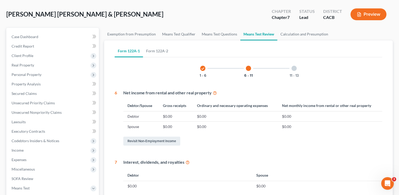
scroll to position [14, 0]
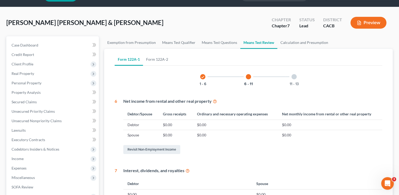
click at [201, 75] on icon "check" at bounding box center [203, 77] width 4 height 4
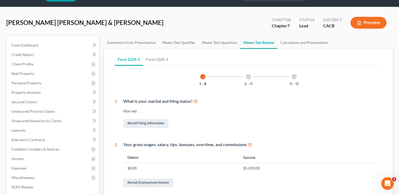
click at [295, 76] on div at bounding box center [294, 76] width 5 height 5
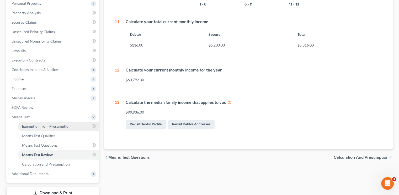
scroll to position [105, 0]
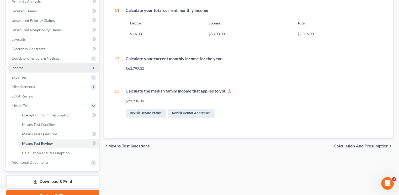
click at [25, 67] on span "Income" at bounding box center [53, 67] width 92 height 9
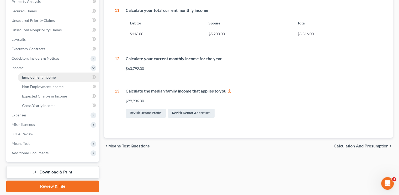
click at [40, 76] on span "Employment Income" at bounding box center [39, 77] width 34 height 4
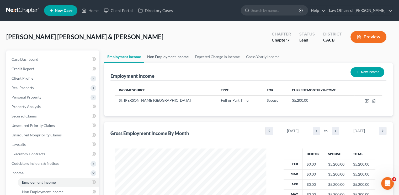
scroll to position [93, 162]
click at [171, 56] on link "Non Employment Income" at bounding box center [168, 56] width 48 height 13
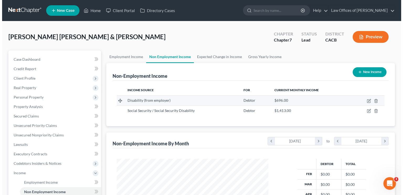
scroll to position [93, 162]
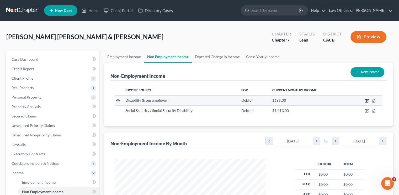
click at [366, 101] on icon "button" at bounding box center [367, 101] width 4 height 4
select select "1"
select select "0"
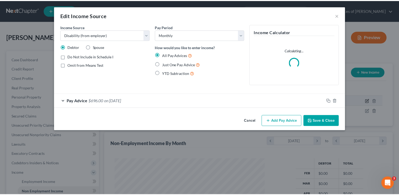
scroll to position [93, 164]
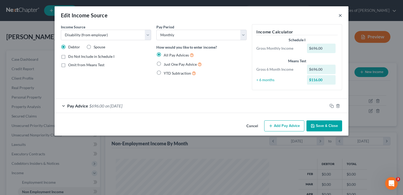
click at [341, 13] on button "×" at bounding box center [341, 15] width 4 height 6
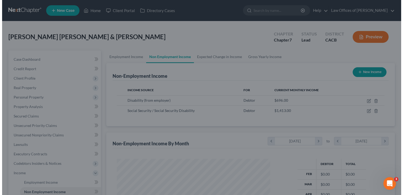
scroll to position [262521, 262452]
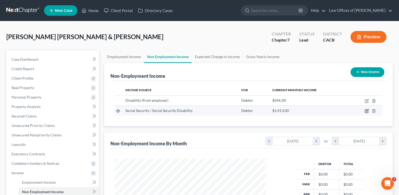
click at [367, 110] on icon "button" at bounding box center [367, 110] width 2 height 2
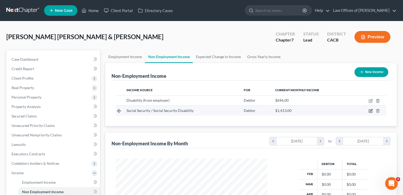
select select "4"
select select "0"
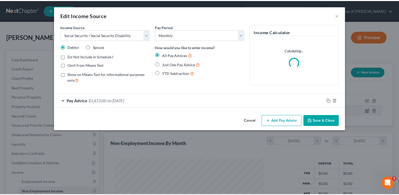
scroll to position [93, 164]
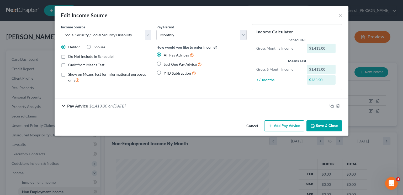
click at [83, 108] on div "Pay Advice $1,413.00 on [DATE]" at bounding box center [191, 106] width 273 height 14
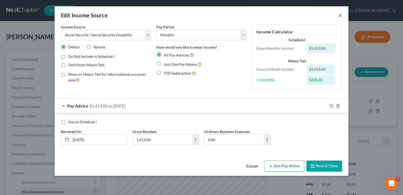
click at [340, 17] on button "×" at bounding box center [341, 15] width 4 height 6
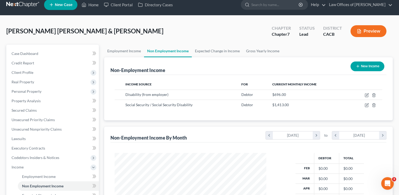
scroll to position [0, 0]
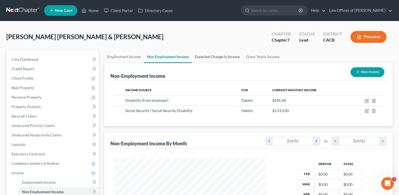
click at [213, 56] on link "Expected Change in Income" at bounding box center [217, 56] width 51 height 13
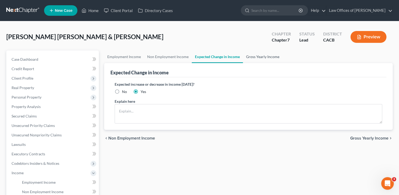
click at [264, 56] on link "Gross Yearly Income" at bounding box center [263, 56] width 40 height 13
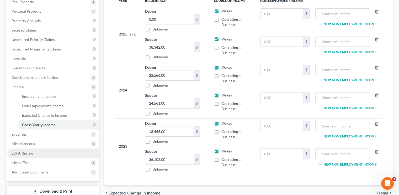
scroll to position [105, 0]
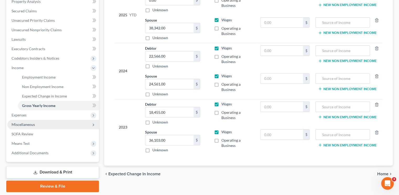
click at [30, 124] on span "Miscellaneous" at bounding box center [23, 124] width 23 height 4
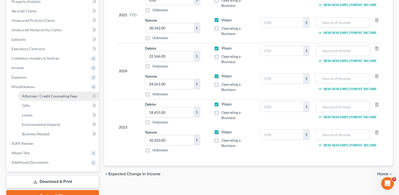
click at [64, 97] on span "Attorney / Credit Counseling Fees" at bounding box center [49, 96] width 55 height 4
select select "0"
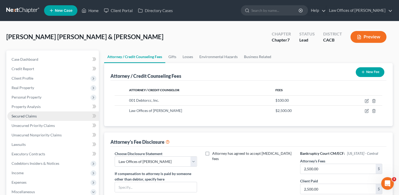
click at [29, 115] on span "Secured Claims" at bounding box center [24, 116] width 25 height 4
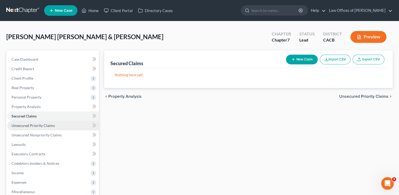
click at [51, 124] on span "Unsecured Priority Claims" at bounding box center [33, 125] width 43 height 4
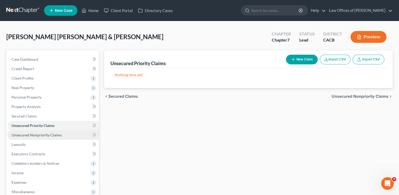
click at [31, 130] on link "Unsecured Nonpriority Claims" at bounding box center [53, 134] width 92 height 9
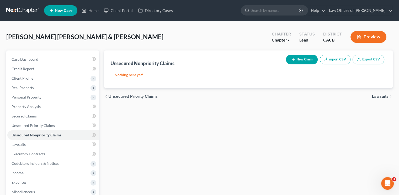
click at [367, 42] on button "Preview" at bounding box center [369, 37] width 36 height 12
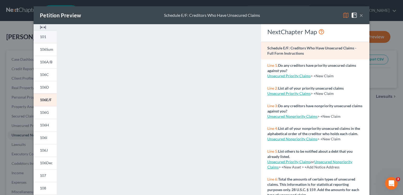
click at [43, 39] on span "101" at bounding box center [43, 36] width 6 height 4
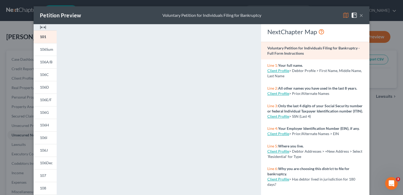
click at [47, 48] on span "106Sum" at bounding box center [46, 49] width 13 height 4
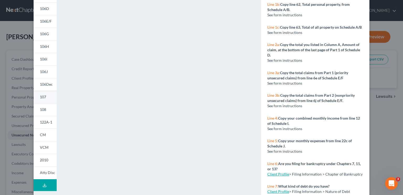
scroll to position [22, 0]
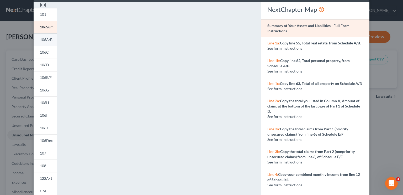
click at [47, 41] on span "106A/B" at bounding box center [46, 39] width 13 height 4
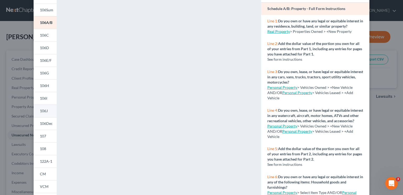
scroll to position [49, 0]
